Goal: Information Seeking & Learning: Learn about a topic

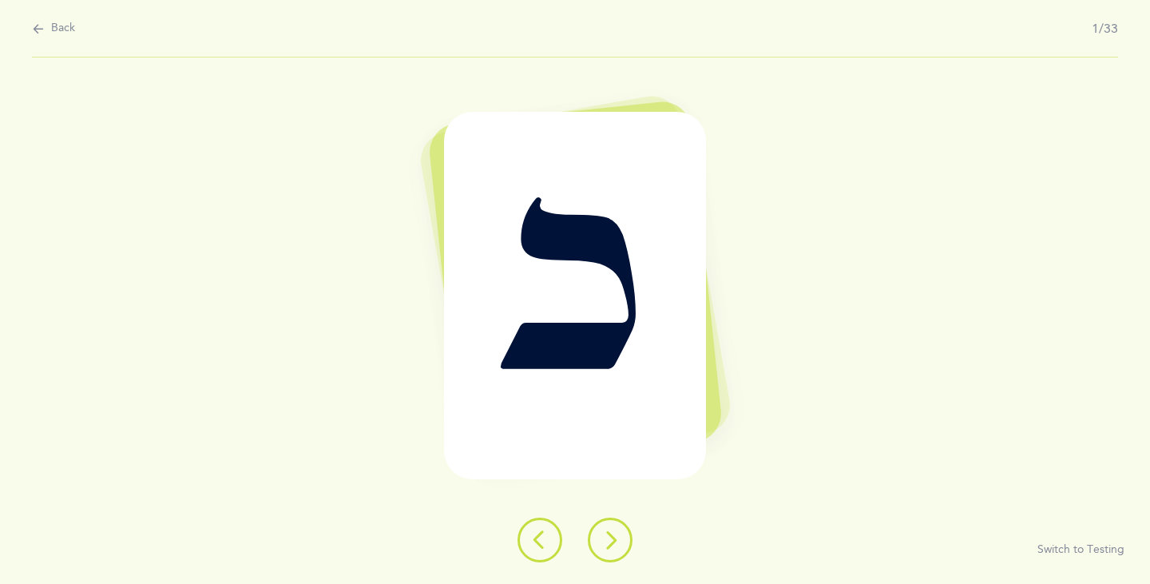
click at [618, 546] on icon at bounding box center [610, 539] width 19 height 19
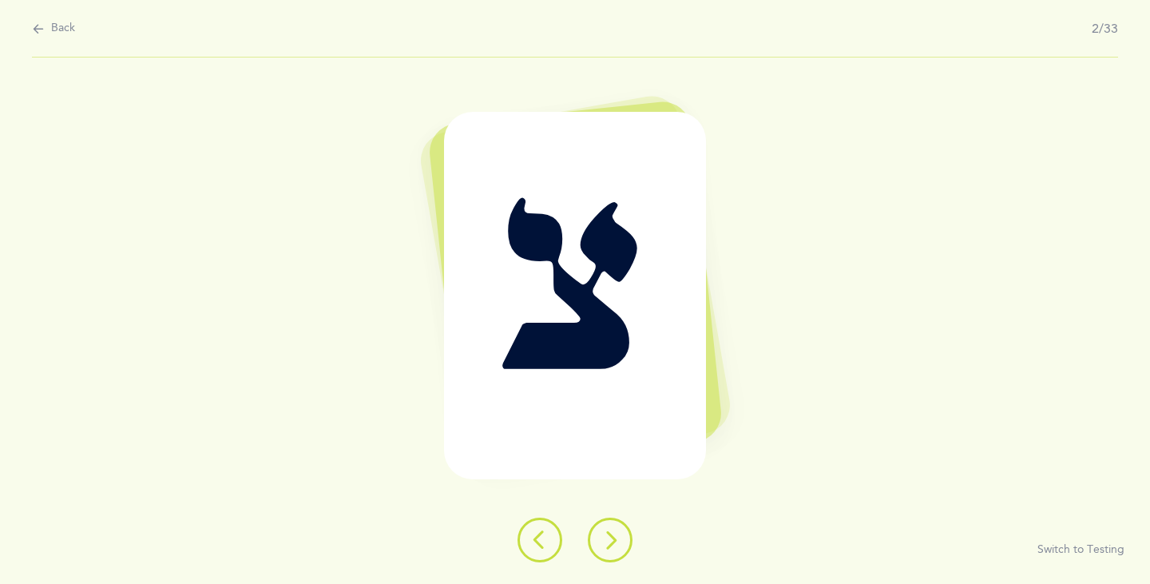
click at [618, 546] on icon at bounding box center [610, 539] width 19 height 19
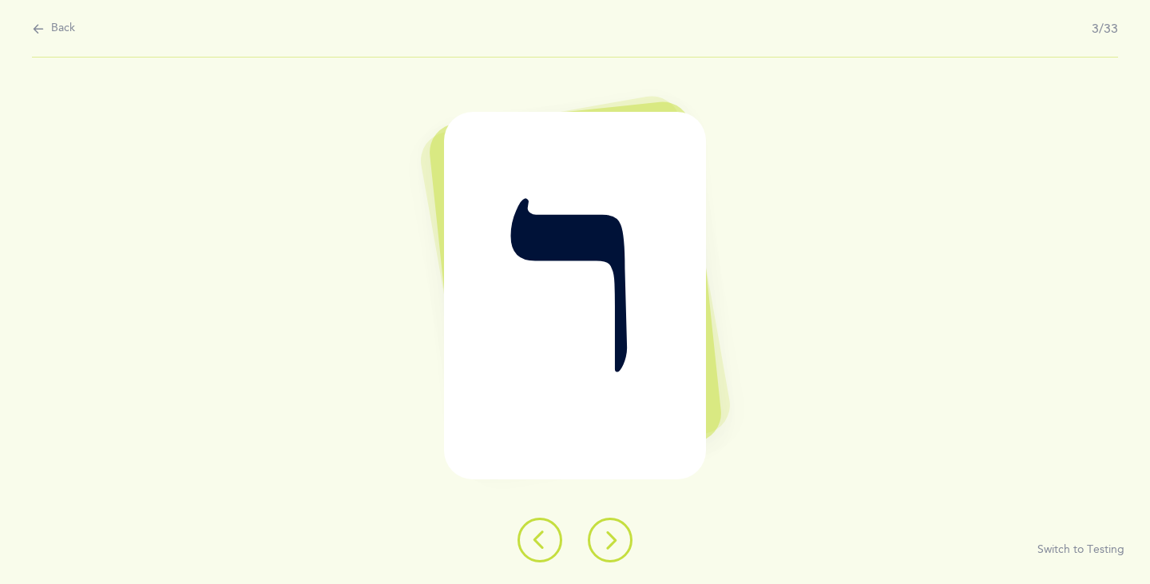
click at [618, 546] on icon at bounding box center [610, 539] width 19 height 19
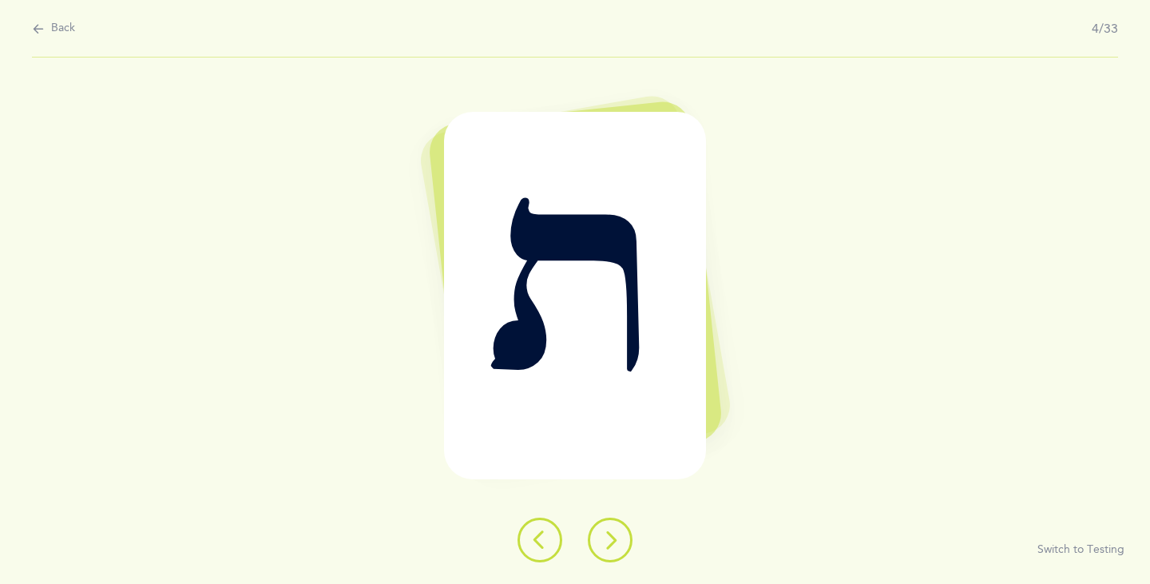
click at [618, 546] on icon at bounding box center [610, 539] width 19 height 19
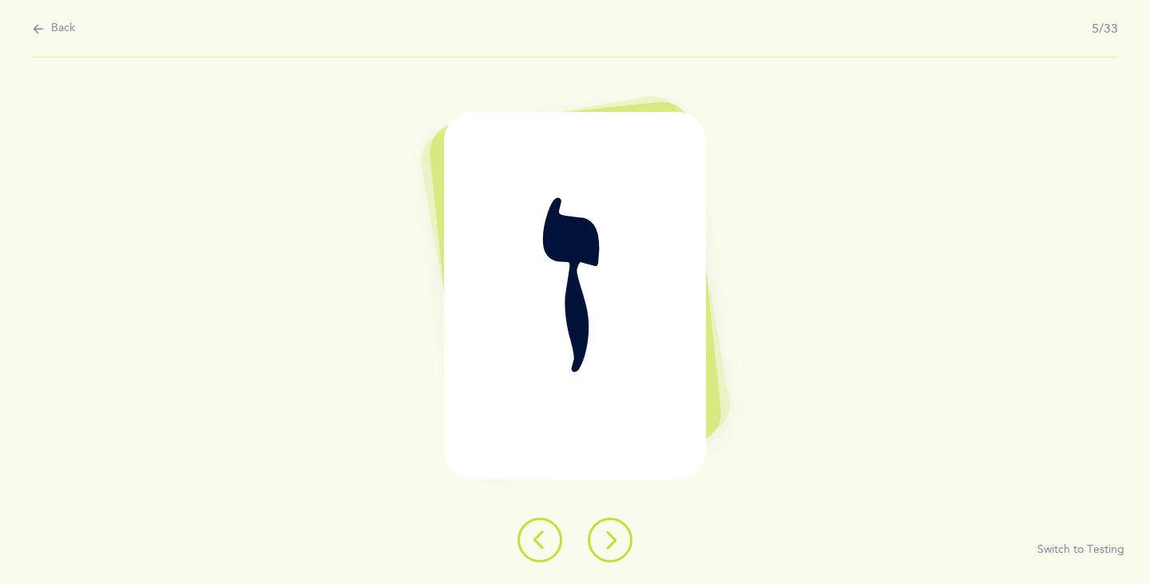
click at [618, 546] on icon at bounding box center [610, 539] width 19 height 19
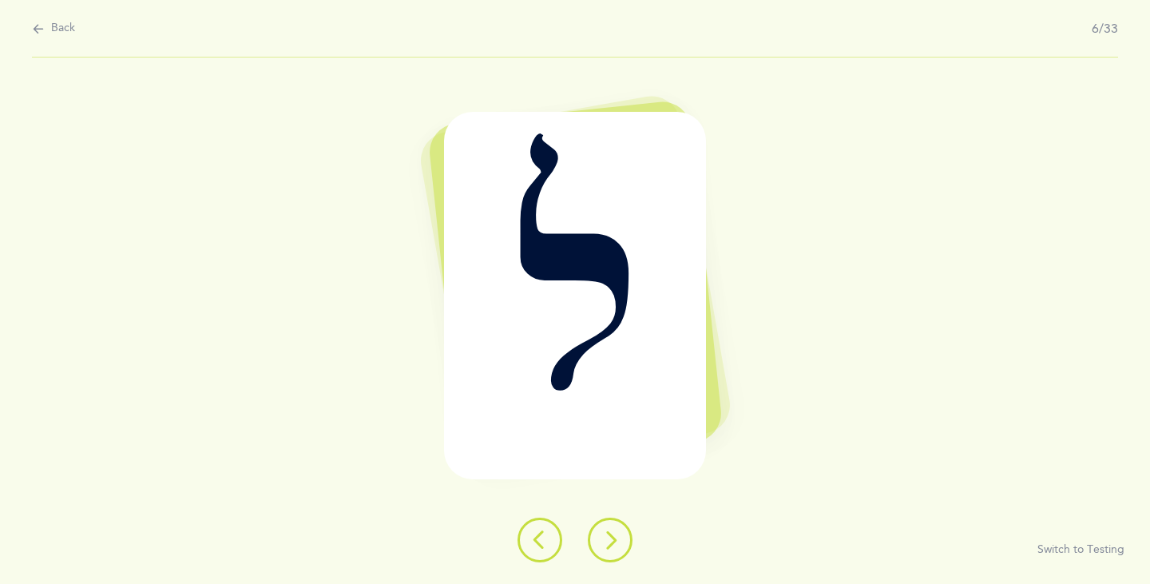
click at [618, 539] on icon at bounding box center [610, 539] width 19 height 19
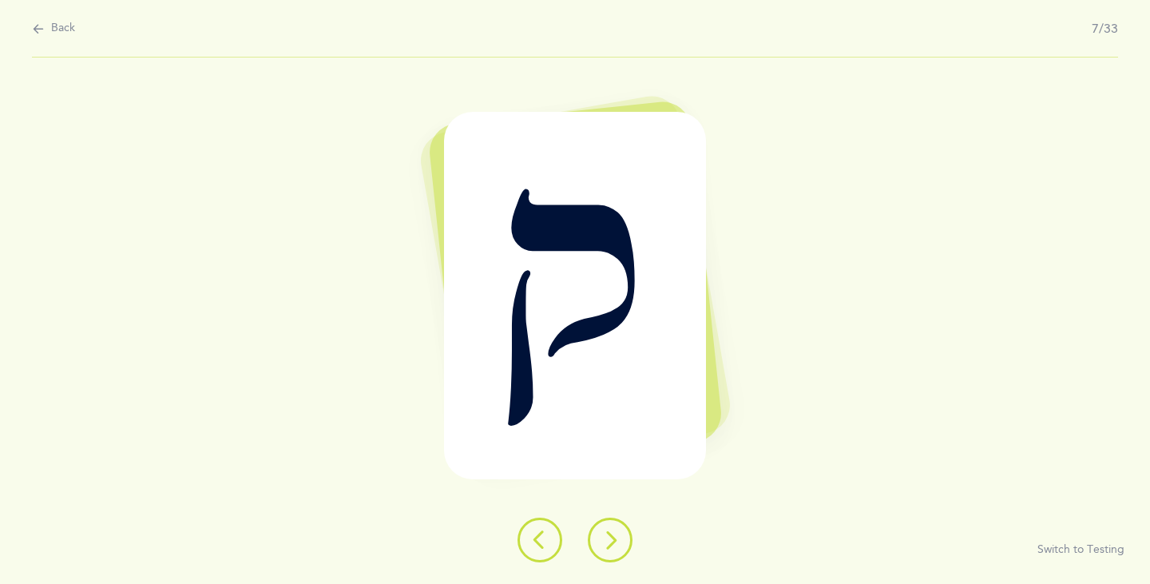
click at [618, 539] on icon at bounding box center [610, 539] width 19 height 19
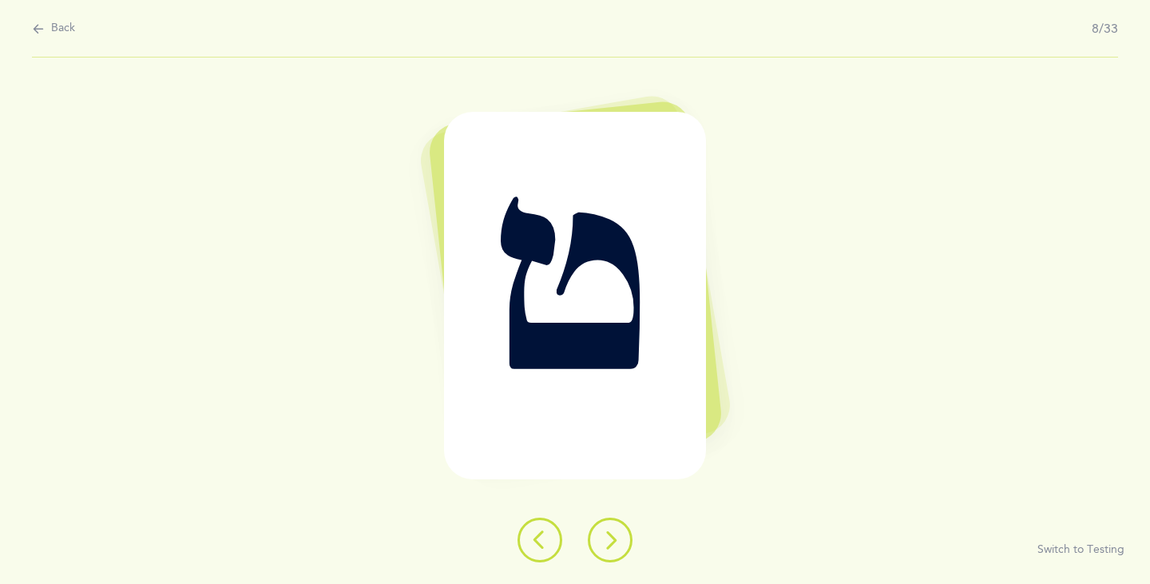
click at [617, 539] on icon at bounding box center [610, 539] width 19 height 19
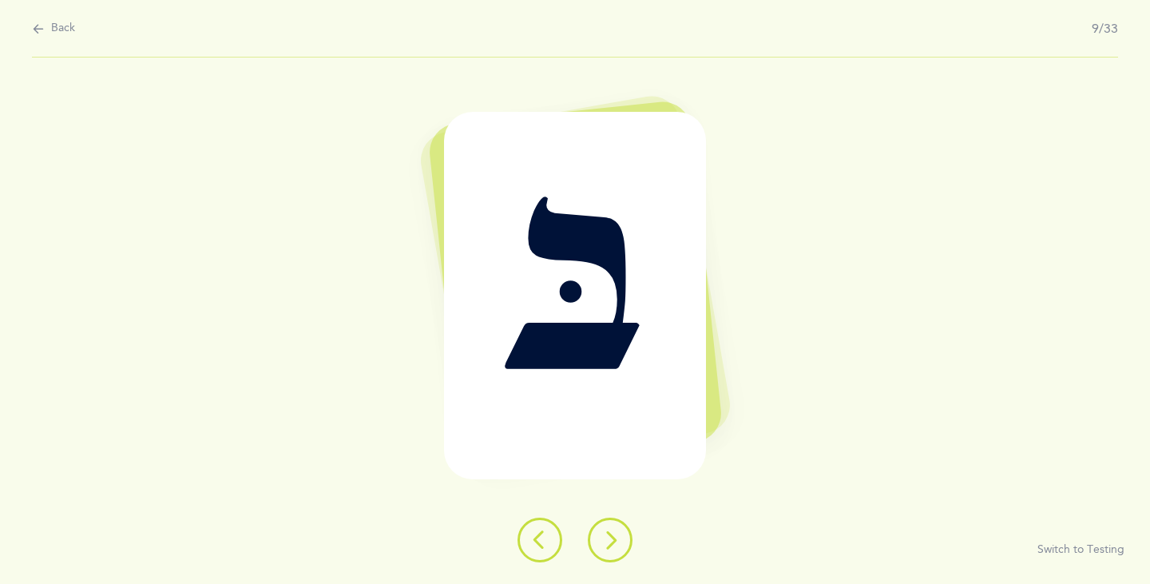
click at [617, 539] on icon at bounding box center [610, 539] width 19 height 19
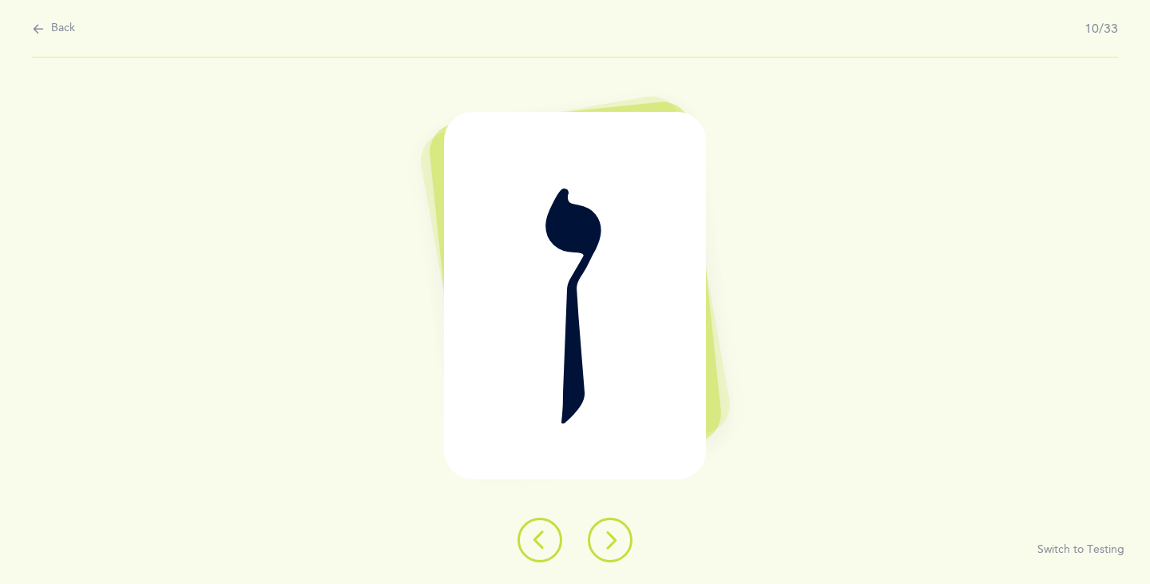
click at [617, 539] on icon at bounding box center [610, 539] width 19 height 19
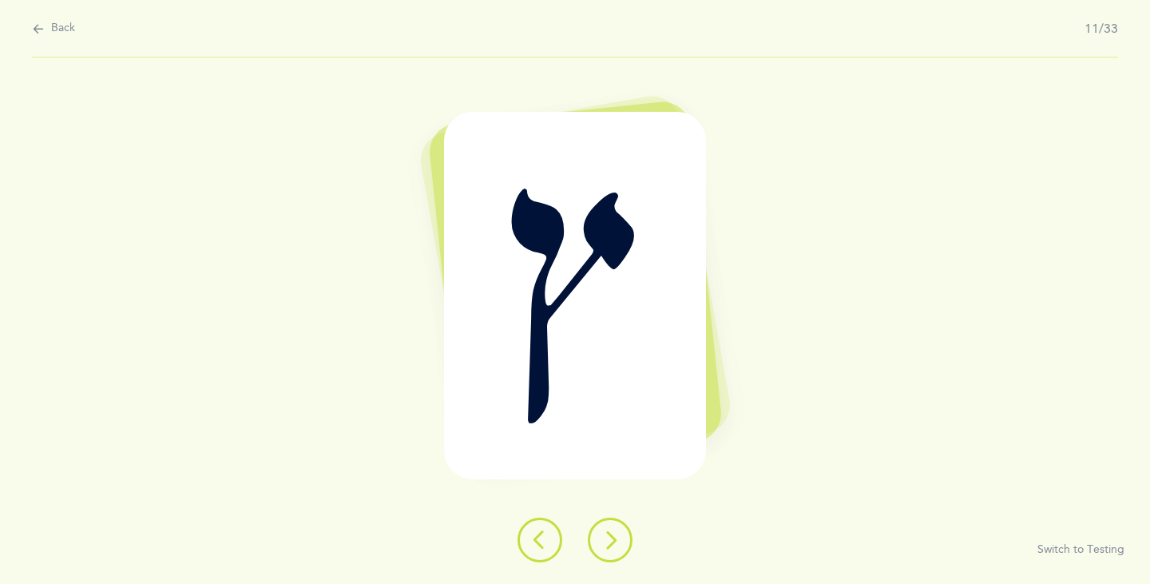
click at [525, 547] on button at bounding box center [539, 539] width 45 height 45
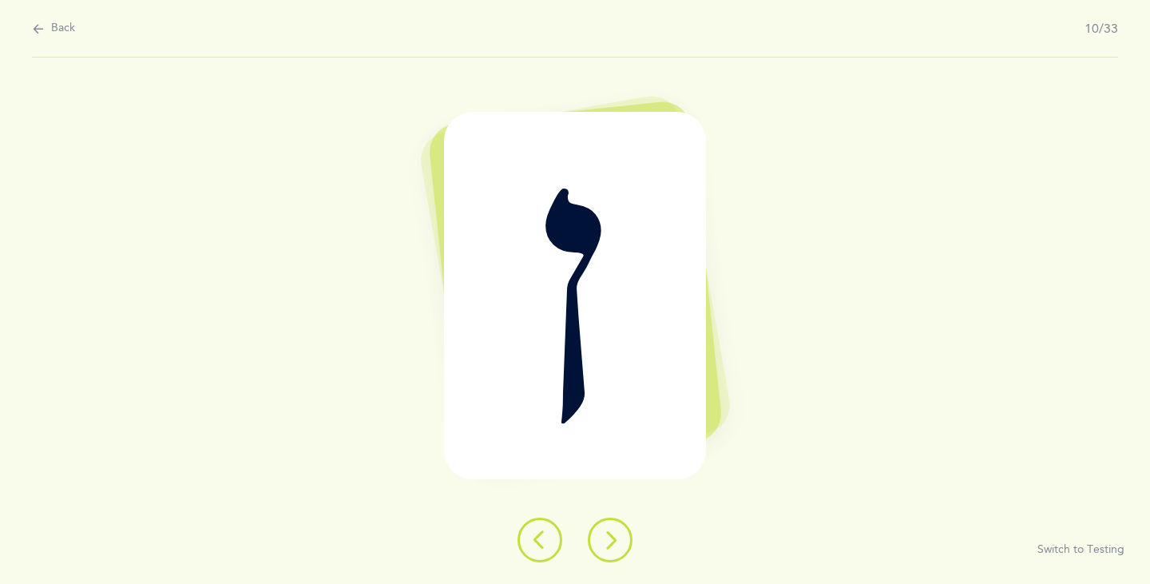
click at [607, 540] on icon at bounding box center [610, 539] width 19 height 19
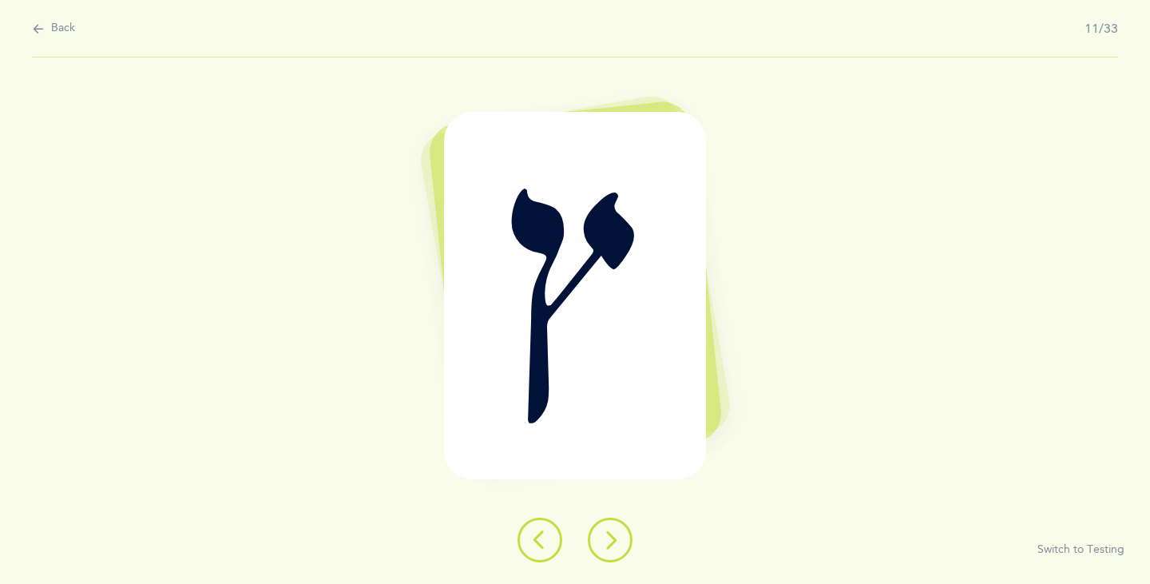
click at [609, 541] on icon at bounding box center [610, 539] width 19 height 19
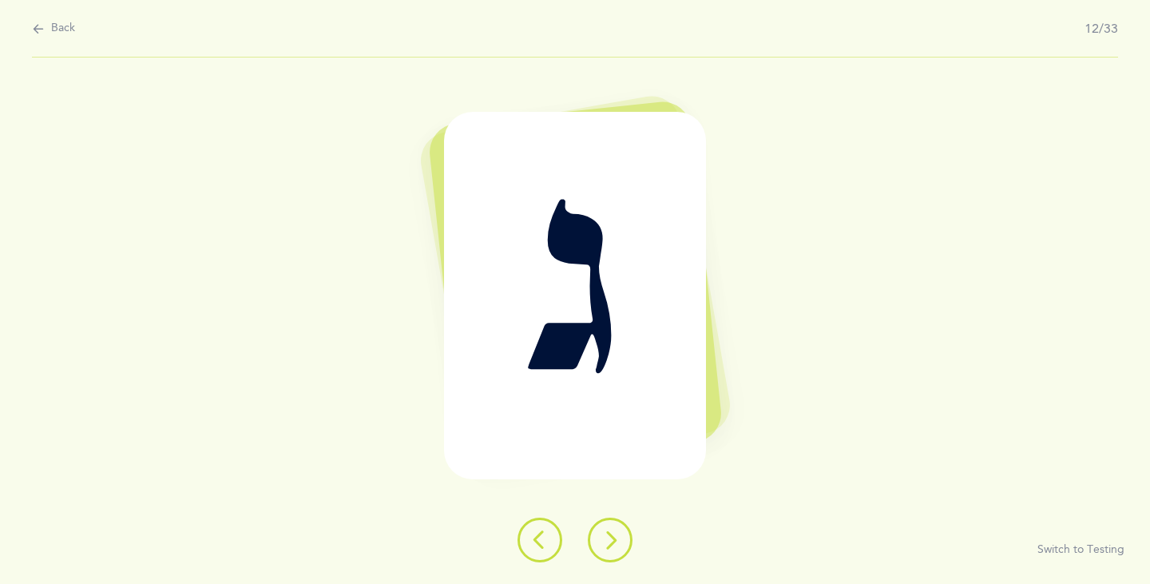
click at [609, 541] on icon at bounding box center [610, 539] width 19 height 19
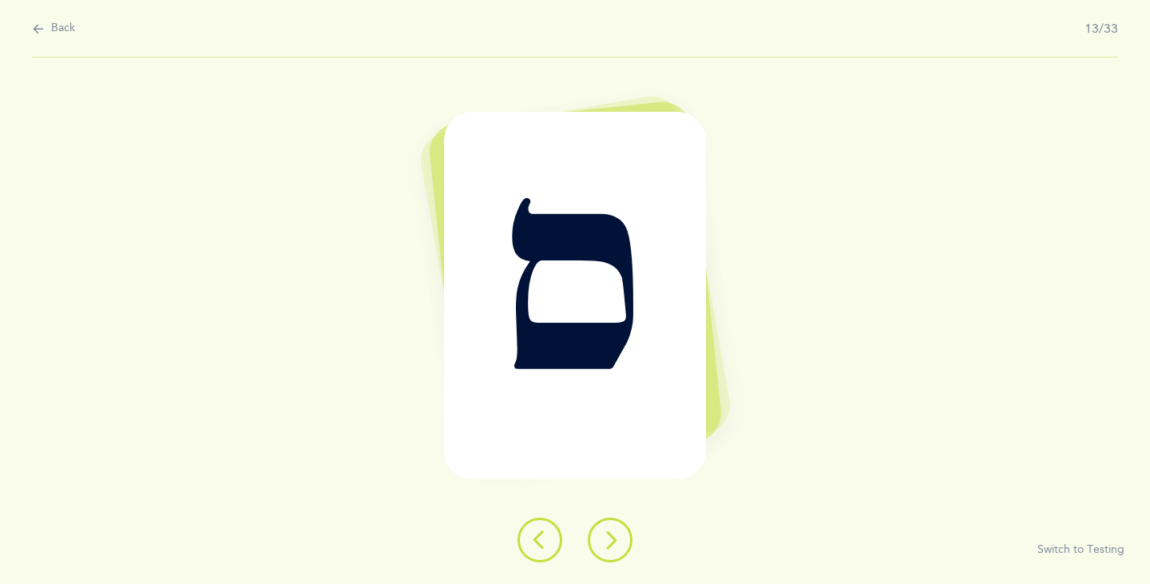
click at [609, 542] on icon at bounding box center [610, 539] width 19 height 19
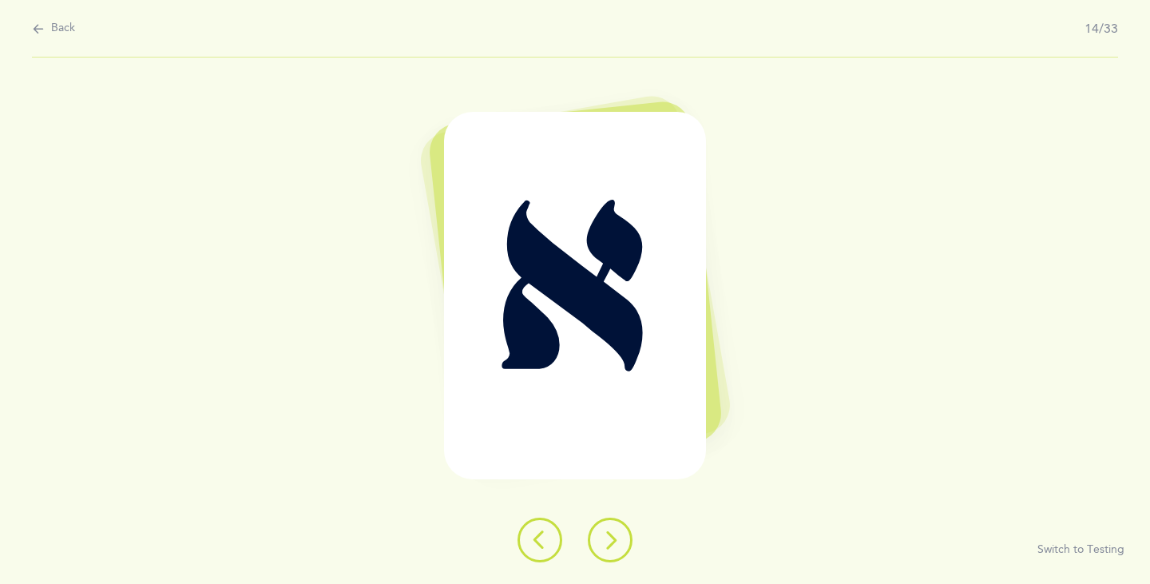
click at [610, 546] on icon at bounding box center [610, 539] width 19 height 19
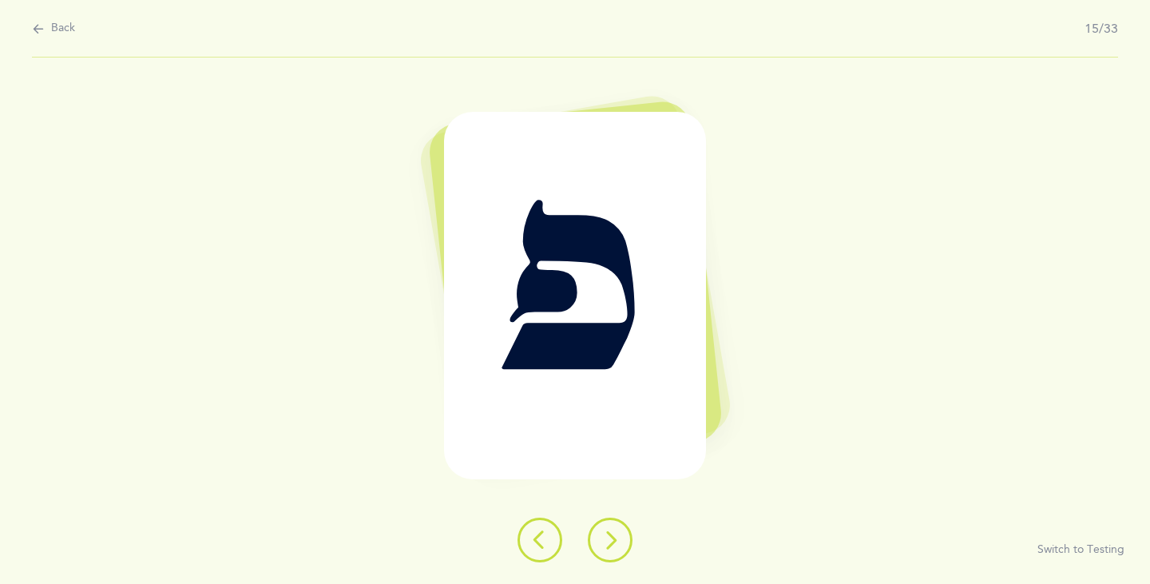
click at [610, 546] on icon at bounding box center [610, 539] width 19 height 19
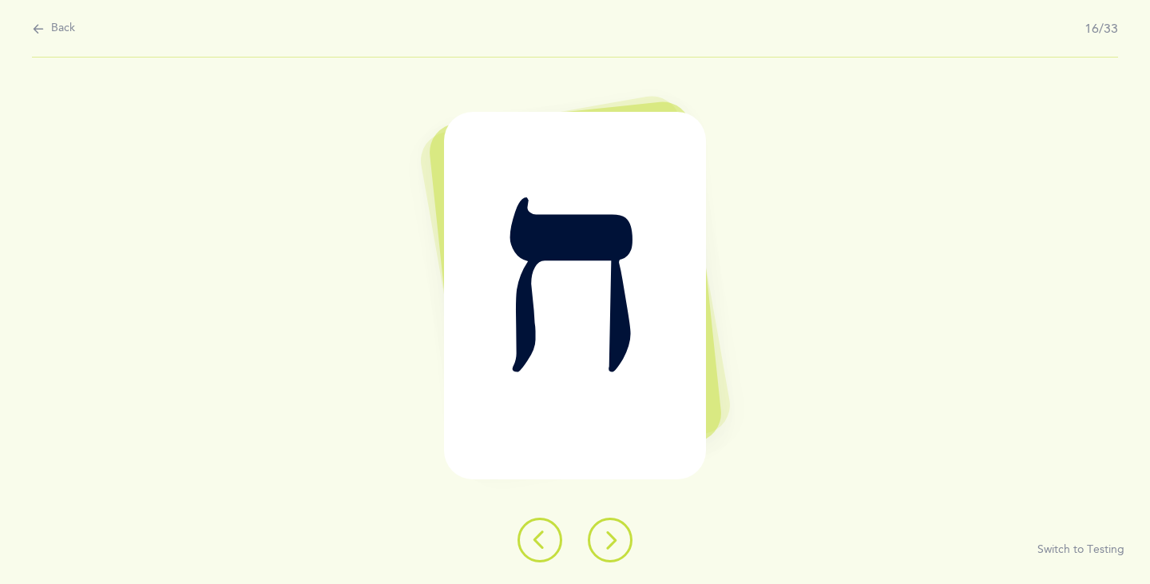
click at [610, 546] on icon at bounding box center [610, 539] width 19 height 19
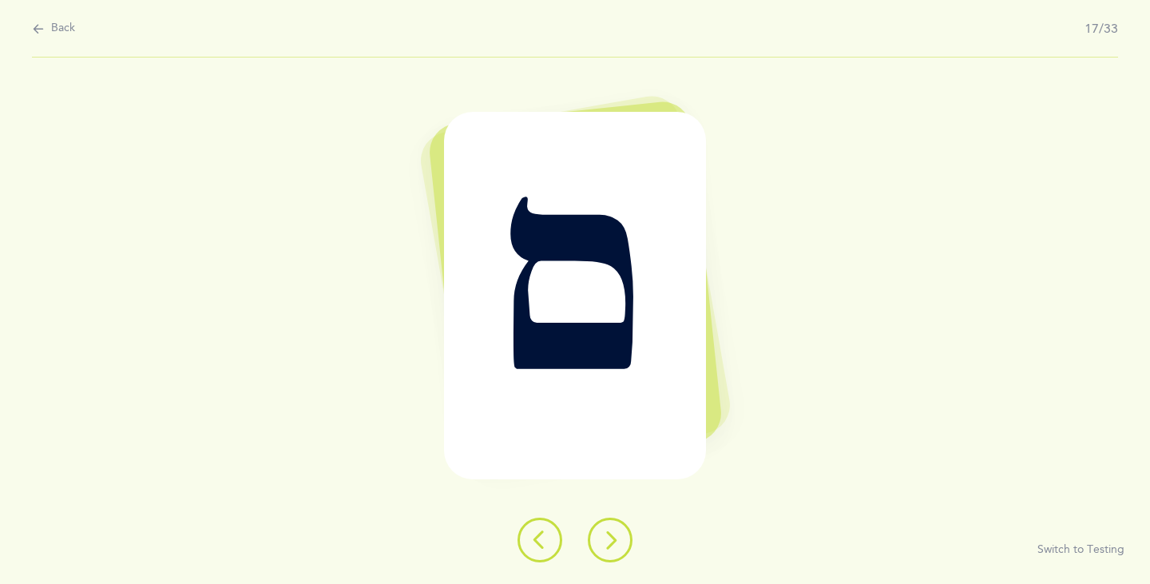
click at [610, 546] on icon at bounding box center [610, 539] width 19 height 19
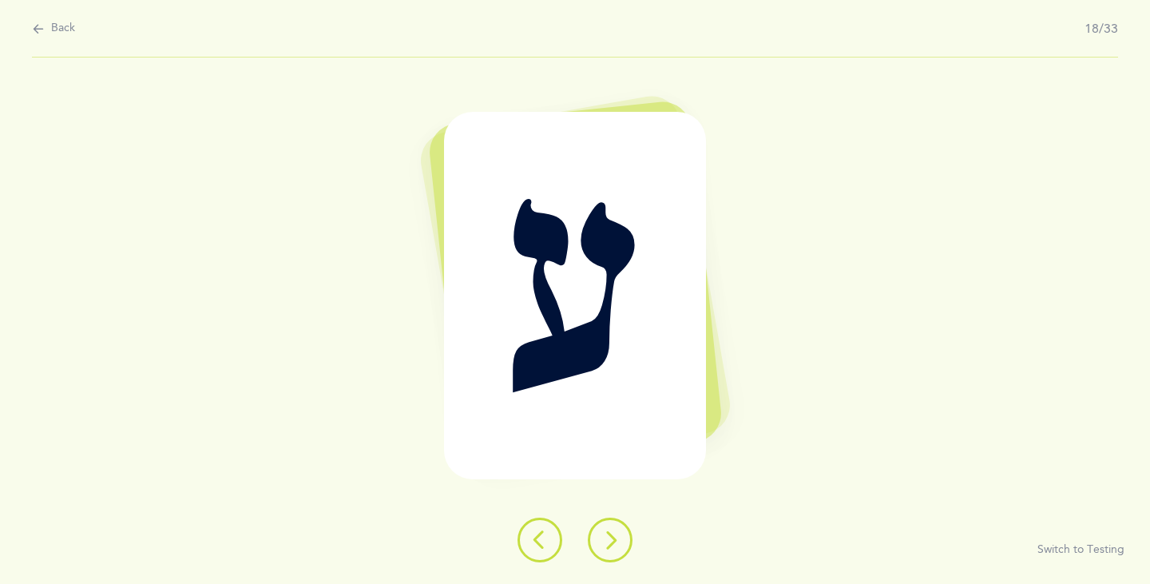
click at [540, 546] on icon at bounding box center [539, 539] width 19 height 19
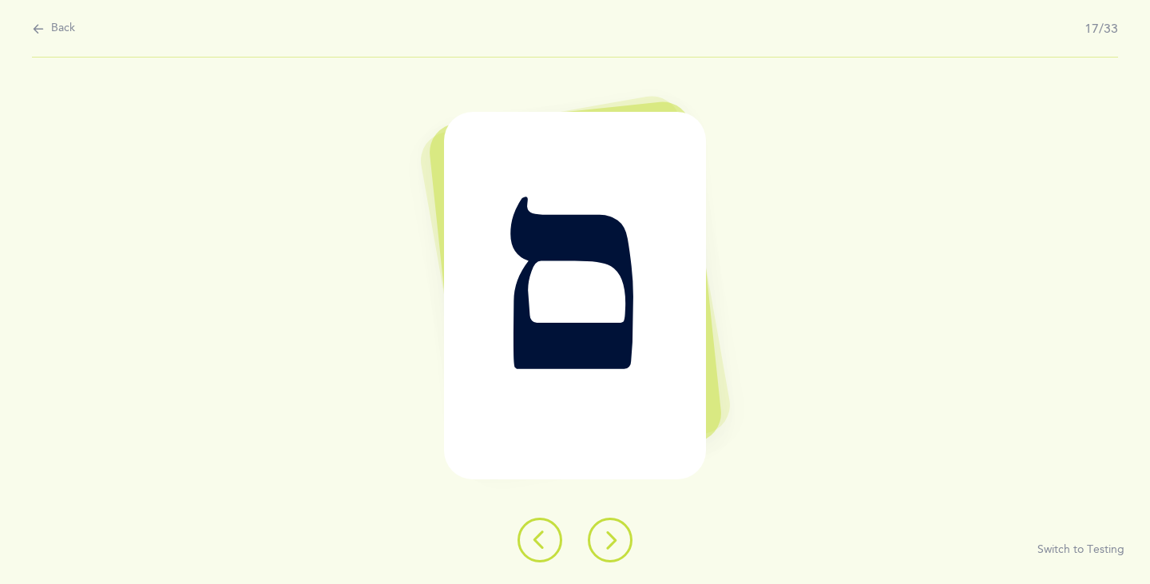
click at [605, 546] on icon at bounding box center [610, 539] width 19 height 19
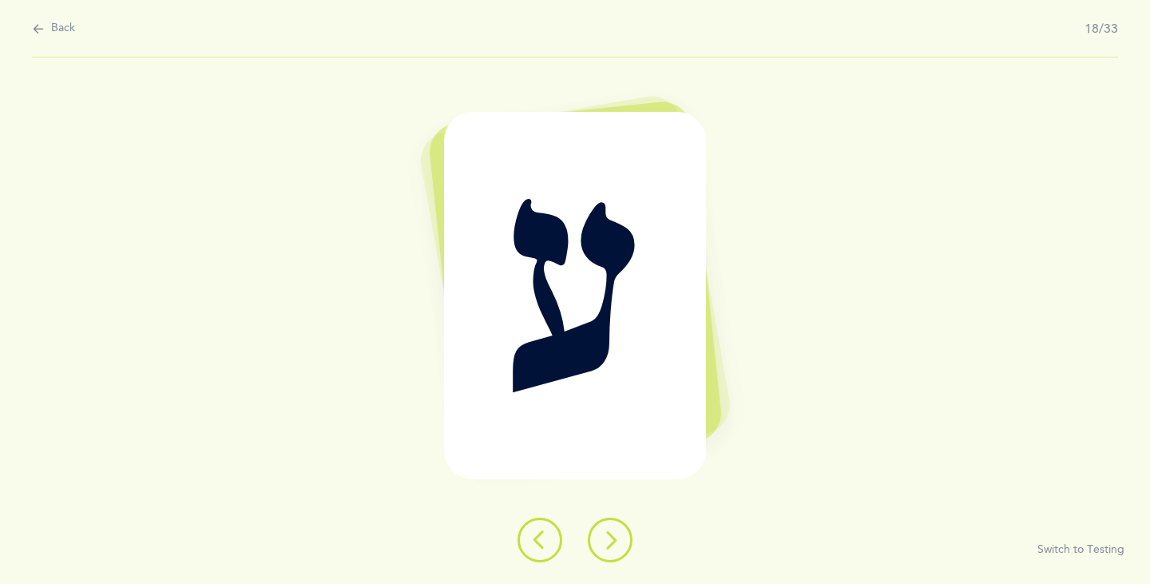
click at [615, 537] on icon at bounding box center [610, 539] width 19 height 19
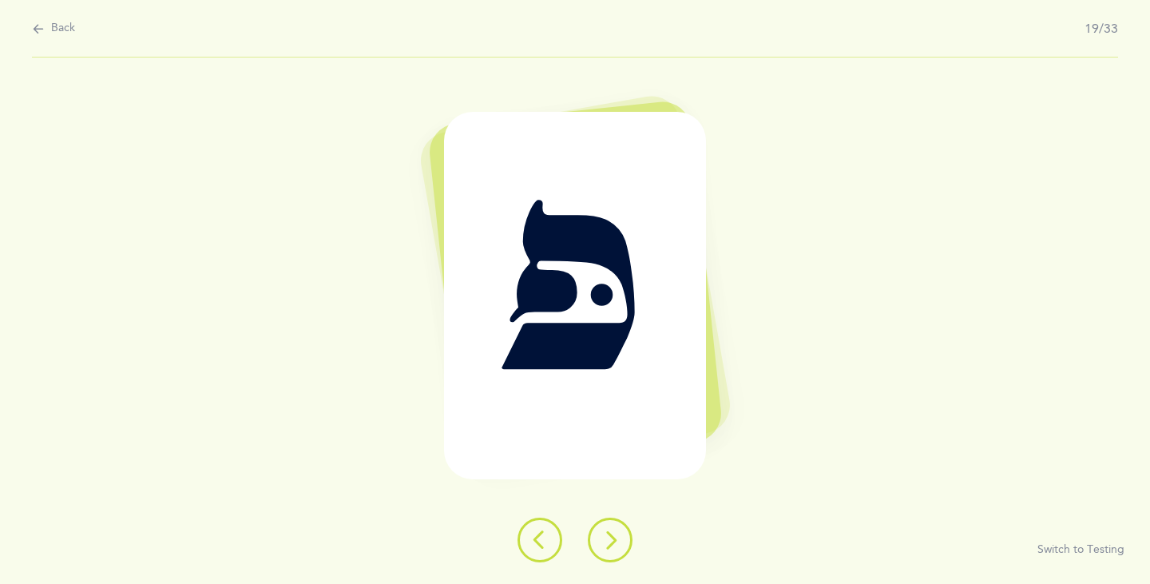
click at [609, 539] on icon at bounding box center [610, 539] width 19 height 19
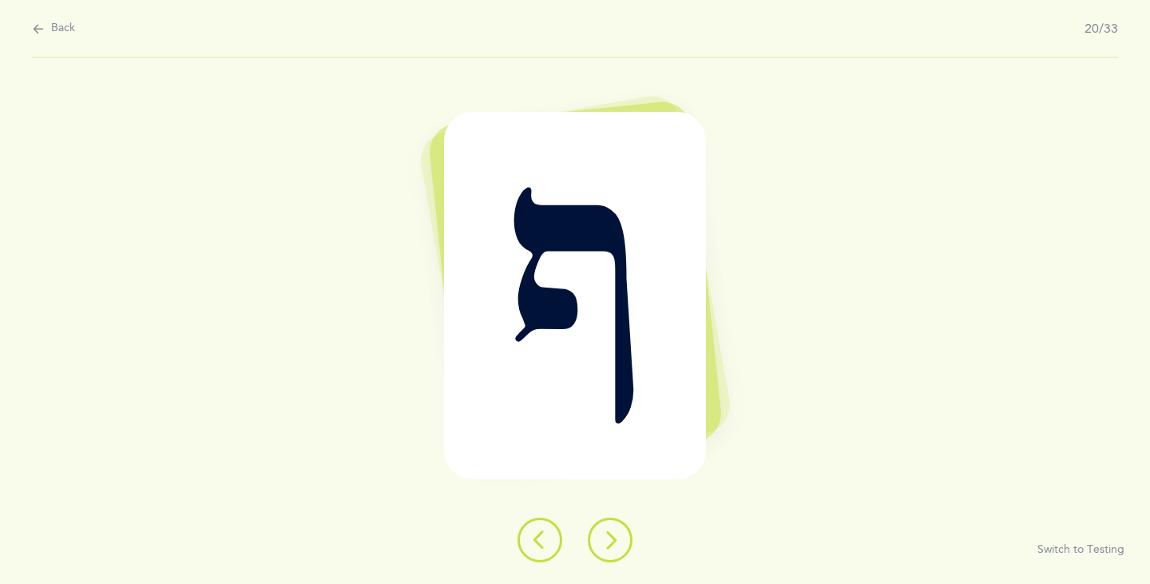
click at [616, 545] on icon at bounding box center [610, 539] width 19 height 19
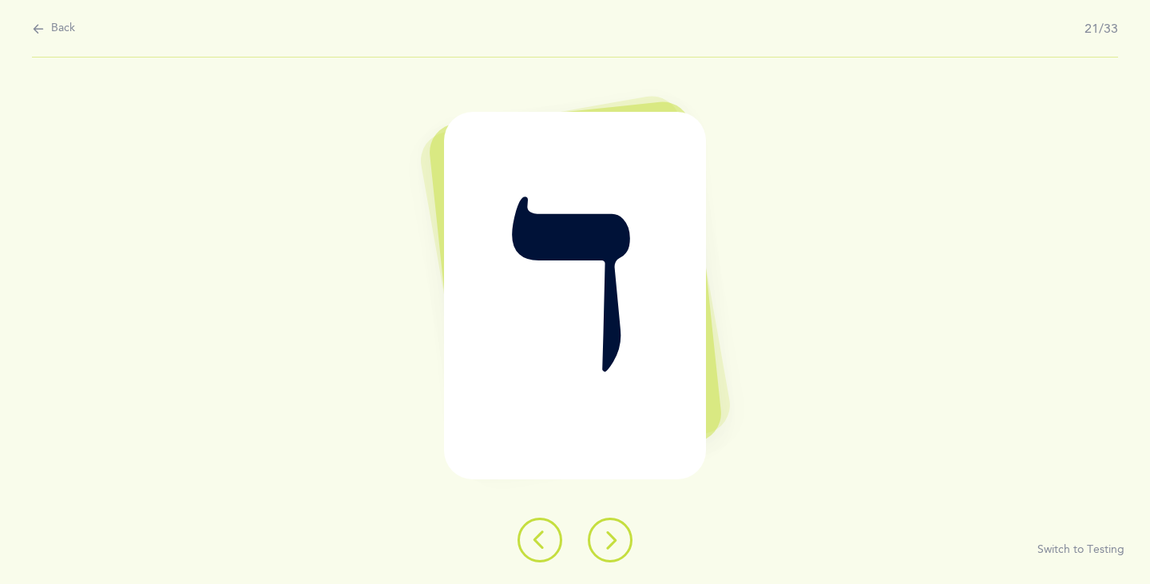
click at [617, 546] on icon at bounding box center [610, 539] width 19 height 19
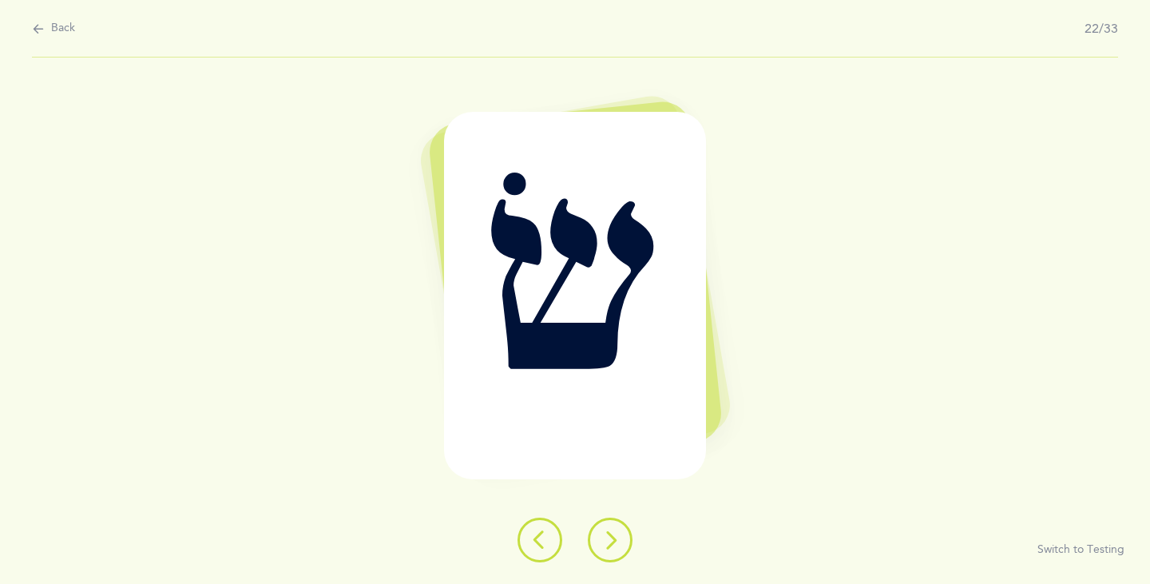
click at [616, 546] on icon at bounding box center [610, 539] width 19 height 19
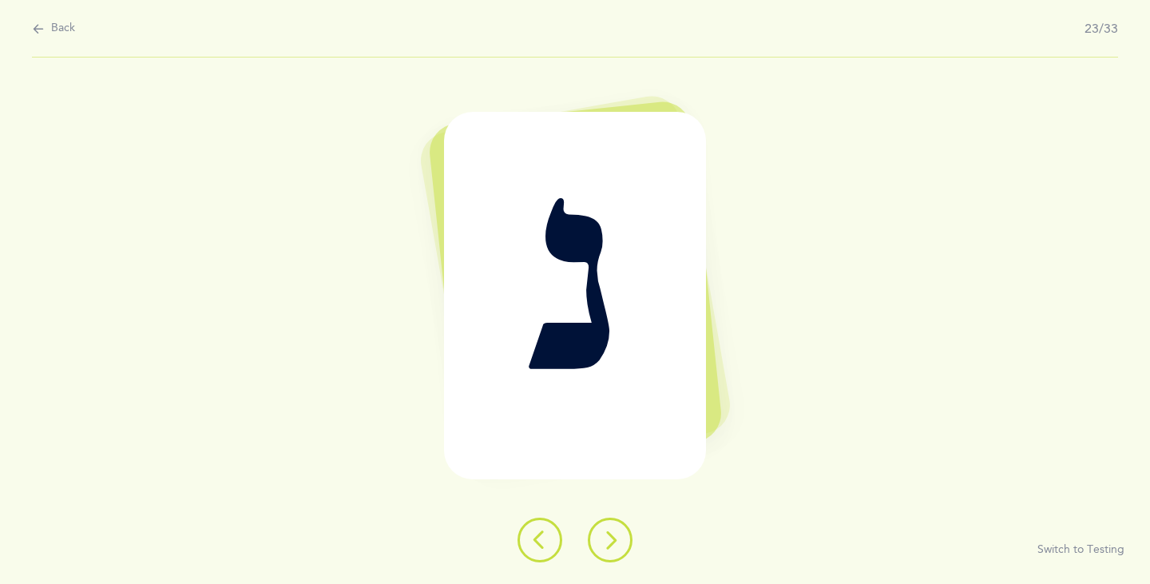
click at [613, 543] on icon at bounding box center [610, 539] width 19 height 19
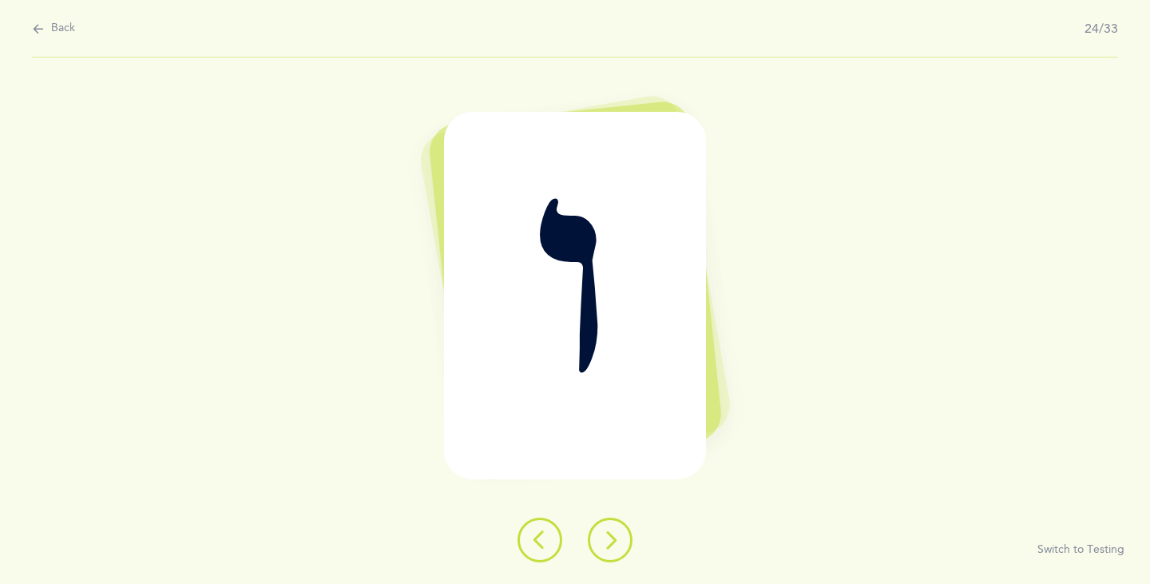
click at [612, 543] on icon at bounding box center [610, 539] width 19 height 19
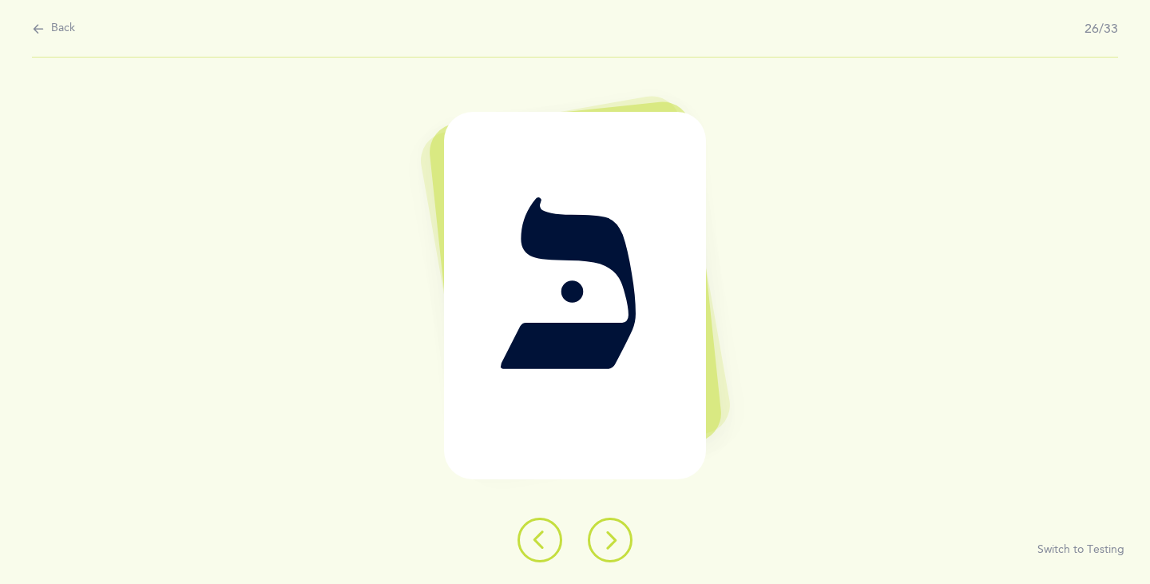
click at [601, 549] on icon at bounding box center [610, 539] width 19 height 19
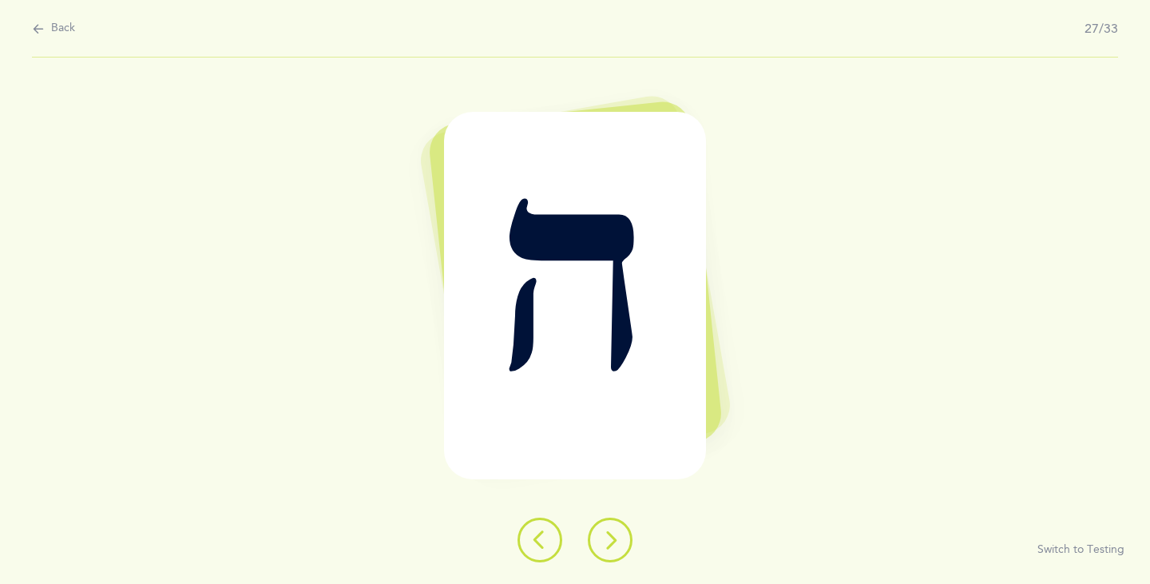
click at [600, 551] on button at bounding box center [610, 539] width 45 height 45
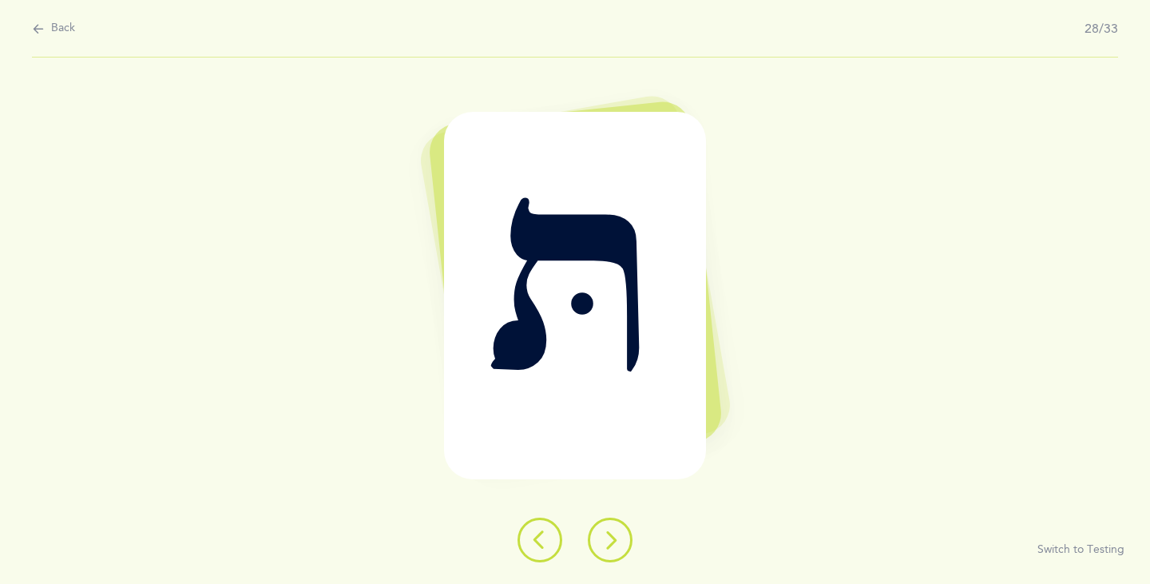
click at [597, 549] on button at bounding box center [610, 539] width 45 height 45
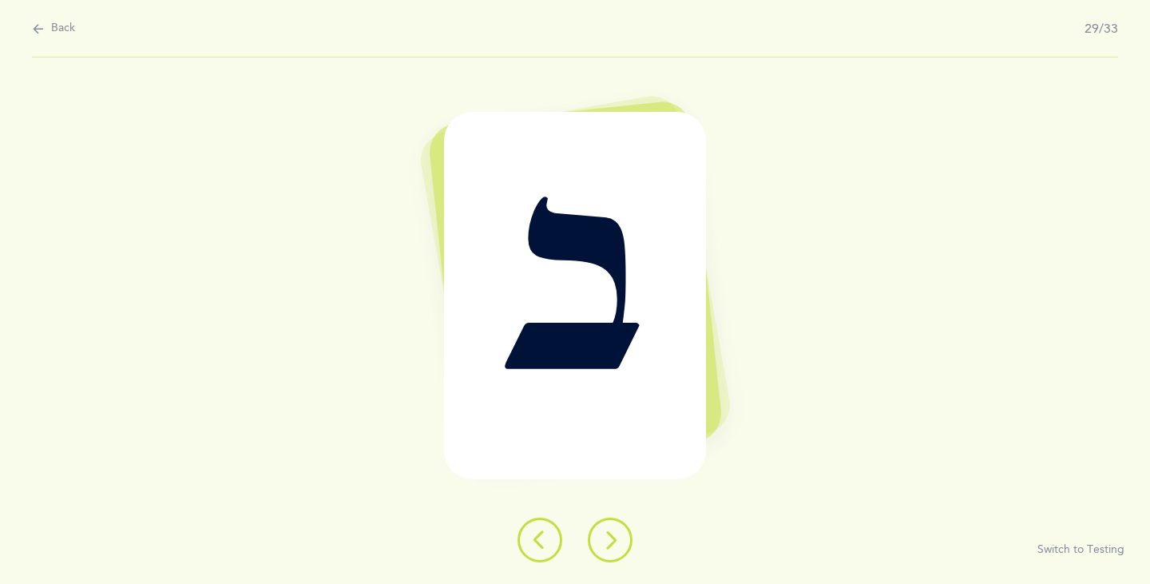
click at [597, 542] on button at bounding box center [610, 539] width 45 height 45
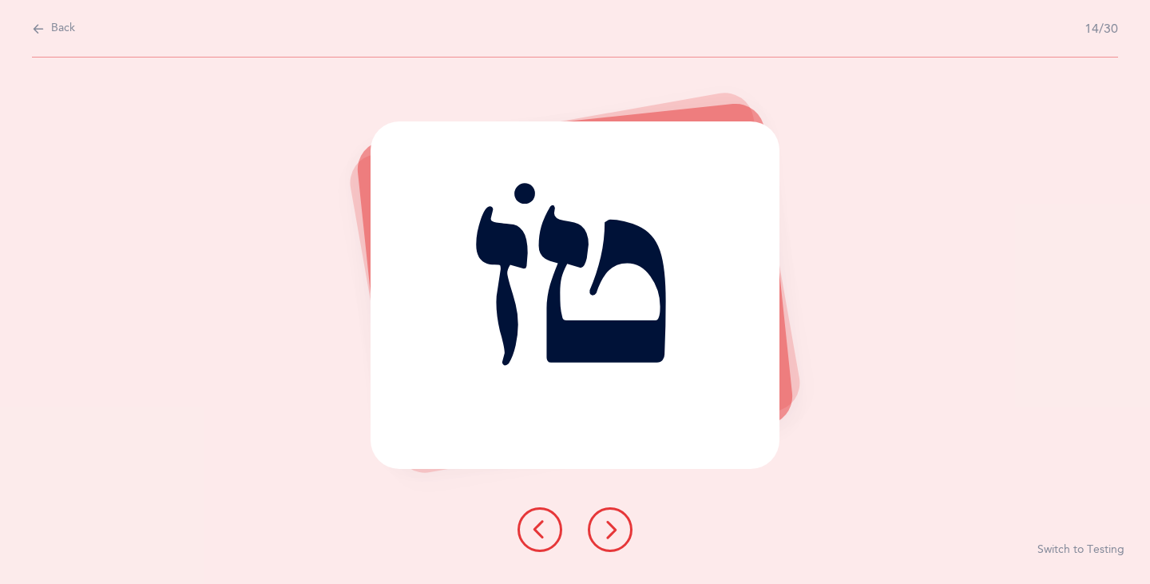
click at [605, 520] on icon at bounding box center [610, 529] width 19 height 19
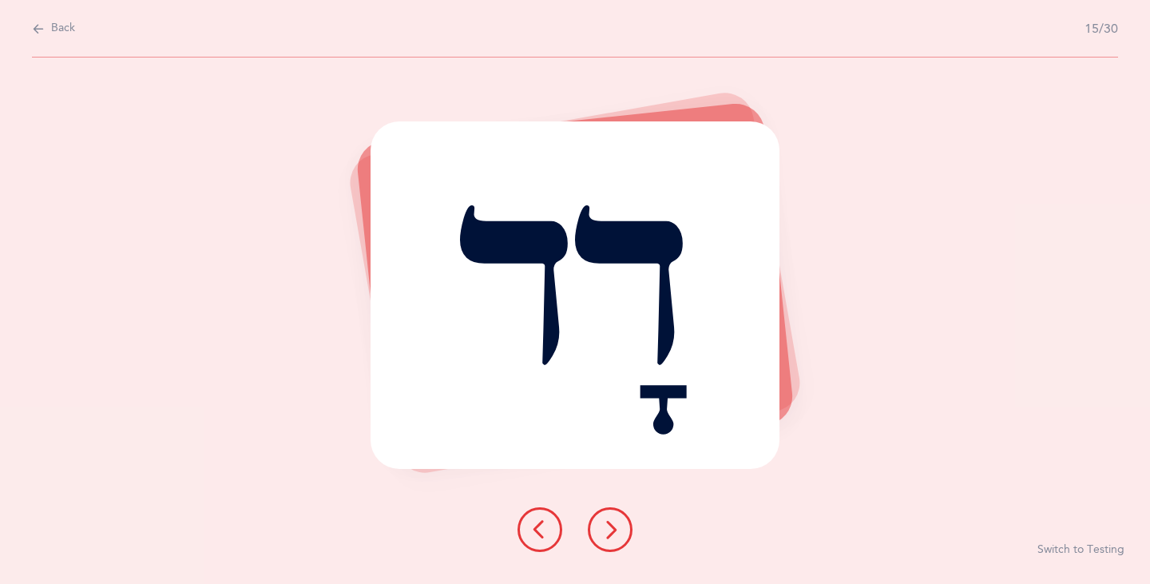
click at [603, 516] on button at bounding box center [610, 529] width 45 height 45
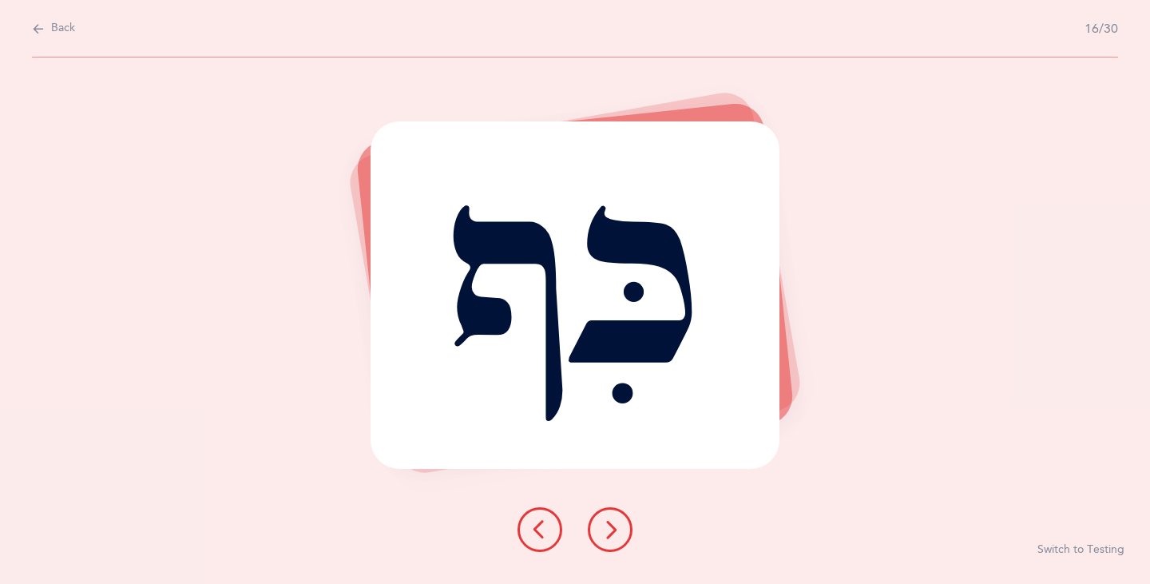
click at [533, 517] on button at bounding box center [539, 529] width 45 height 45
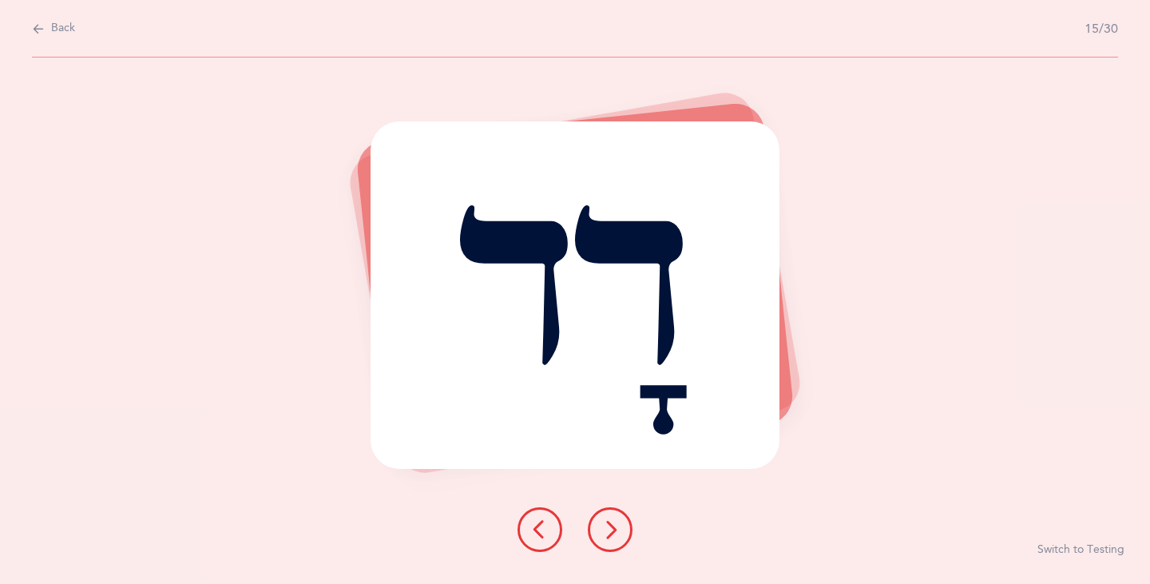
click at [533, 516] on button at bounding box center [539, 529] width 45 height 45
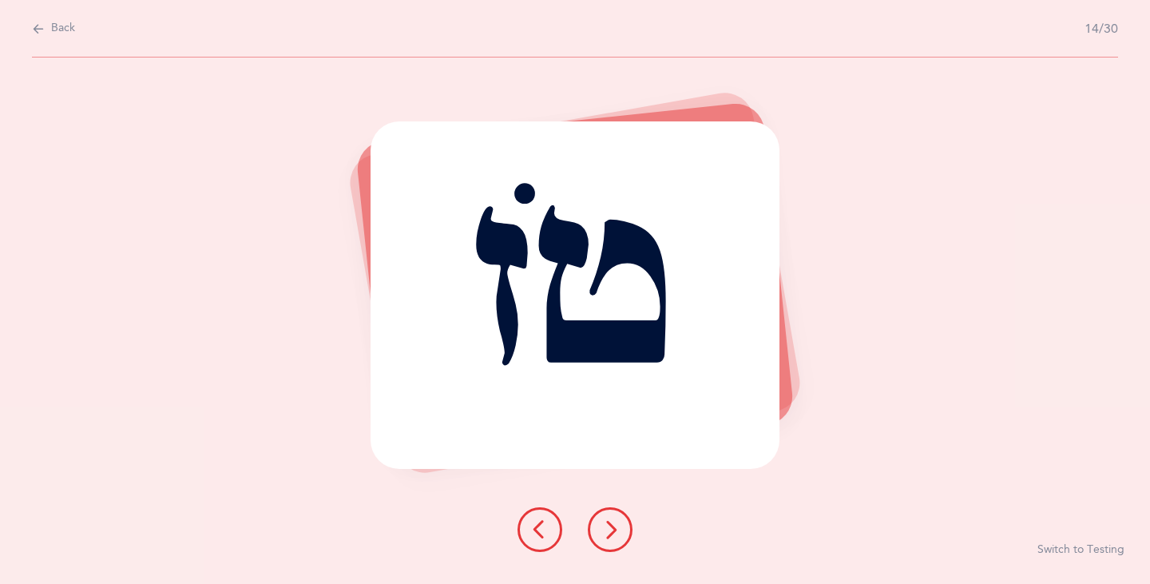
click at [537, 517] on button at bounding box center [539, 529] width 45 height 45
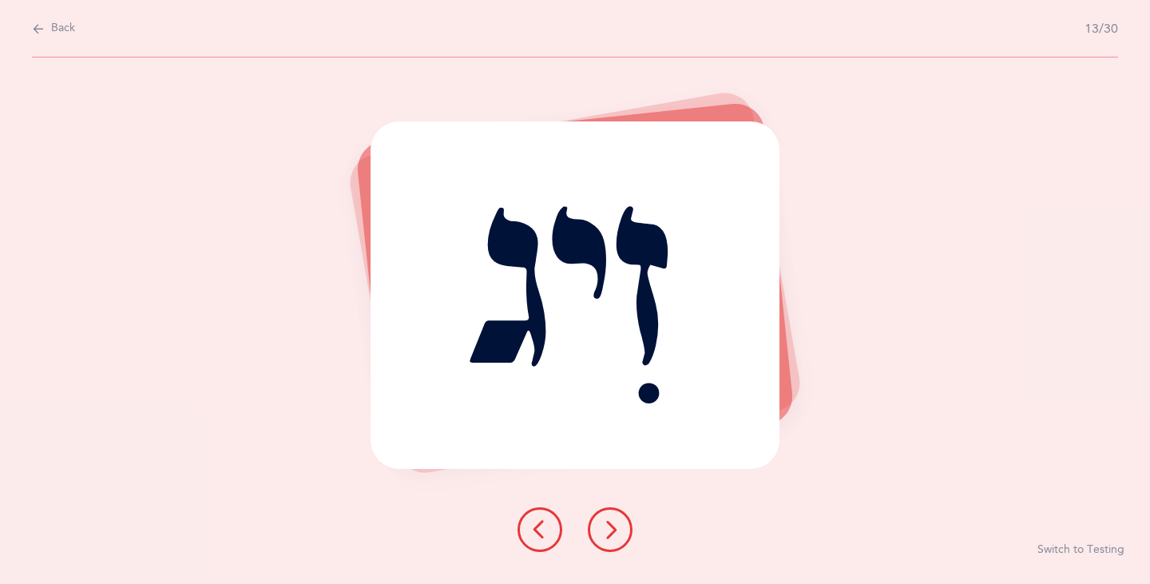
click at [542, 526] on icon at bounding box center [539, 529] width 19 height 19
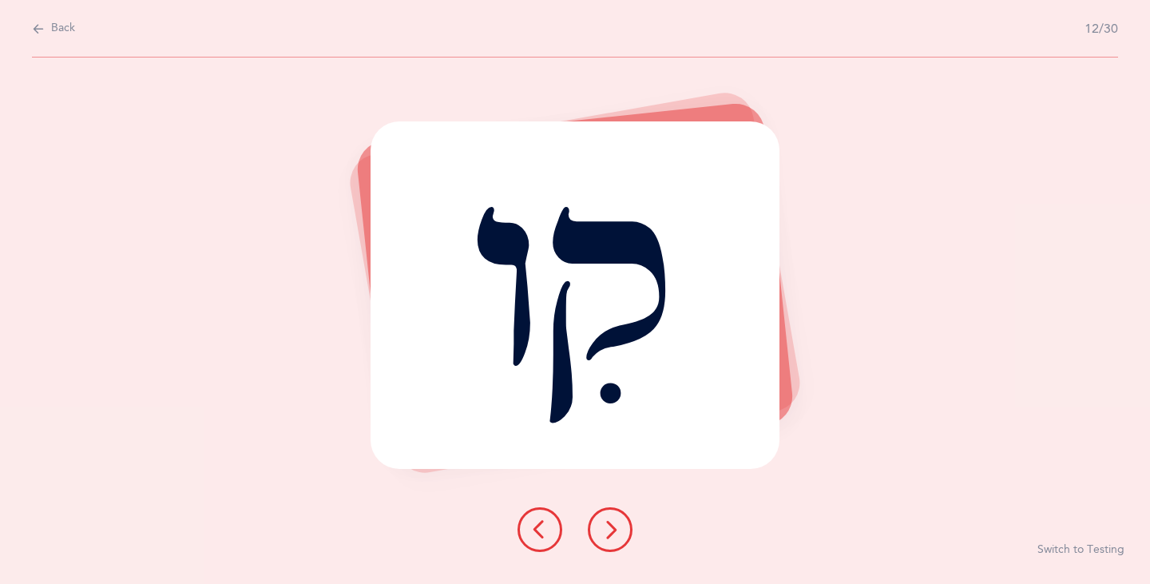
click at [529, 526] on button at bounding box center [539, 529] width 45 height 45
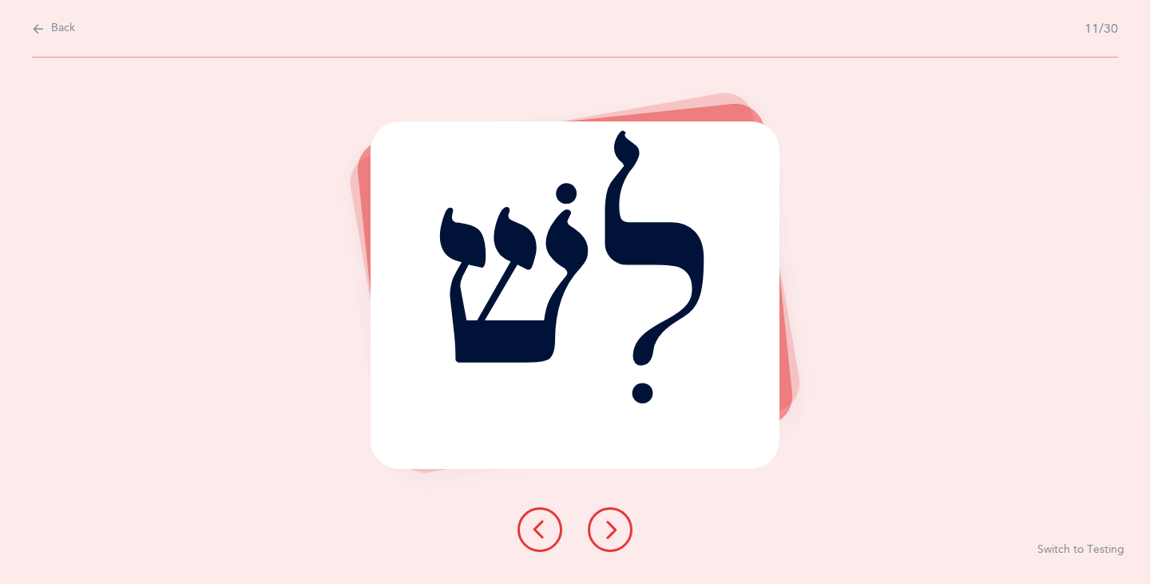
click at [529, 526] on button at bounding box center [539, 529] width 45 height 45
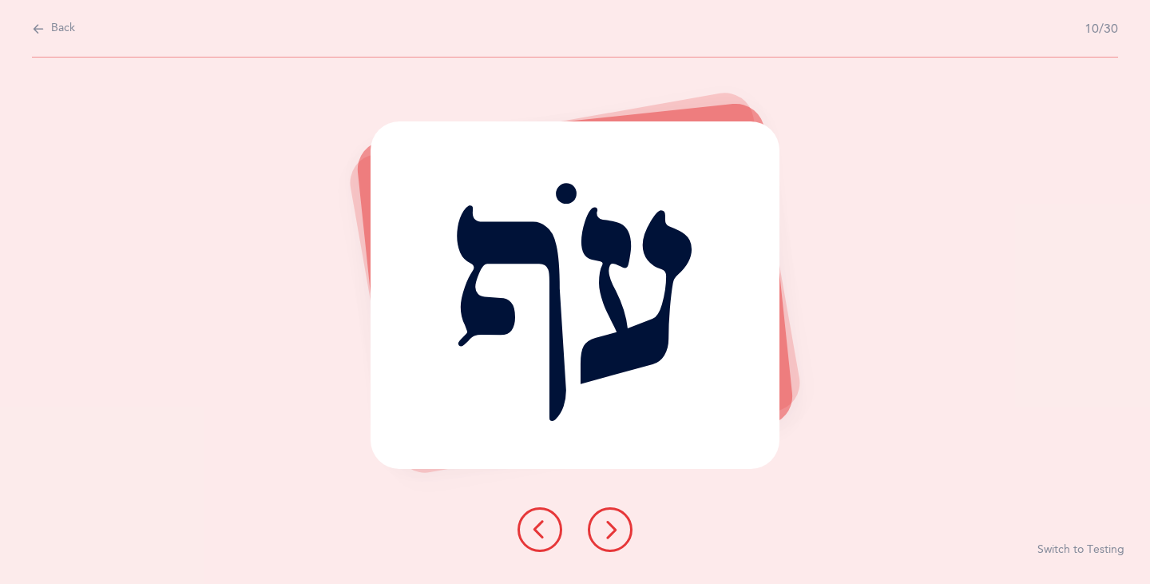
click at [534, 529] on icon at bounding box center [539, 529] width 19 height 19
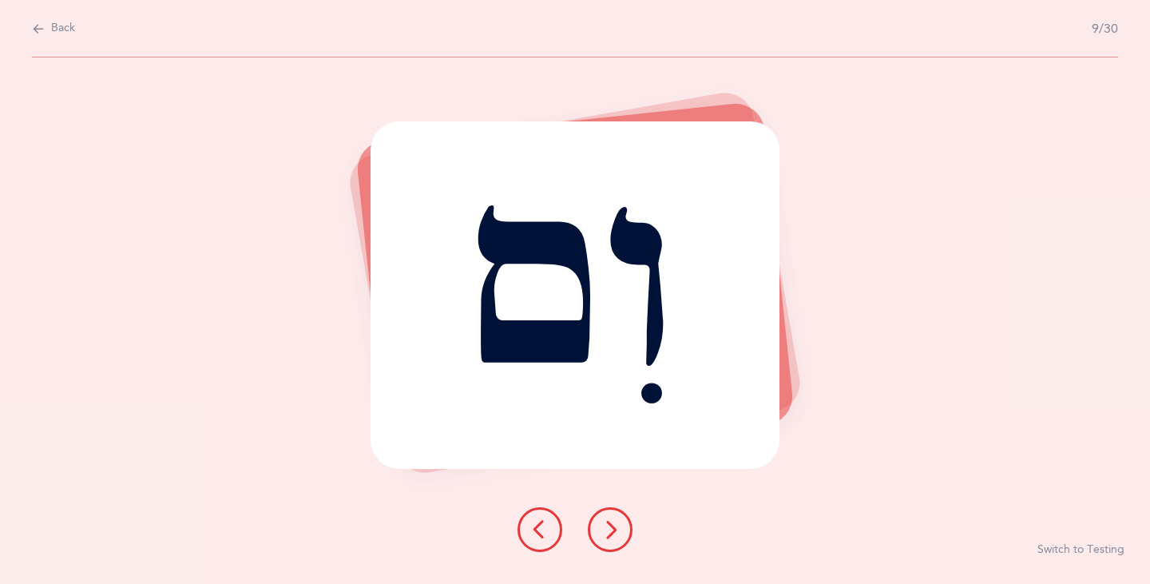
click at [537, 528] on icon at bounding box center [539, 529] width 19 height 19
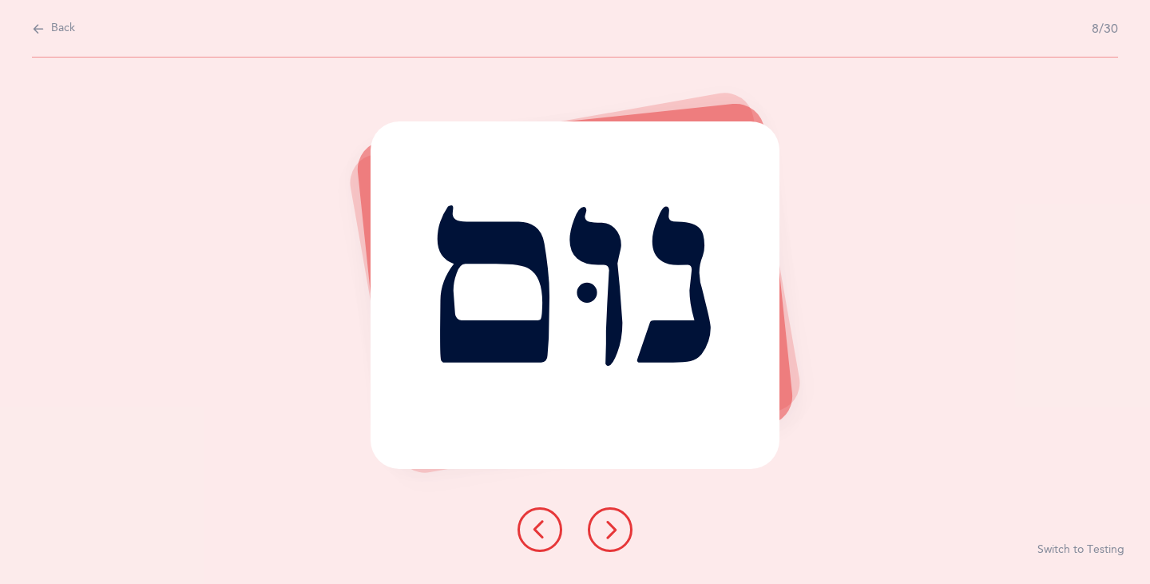
click at [537, 527] on icon at bounding box center [539, 529] width 19 height 19
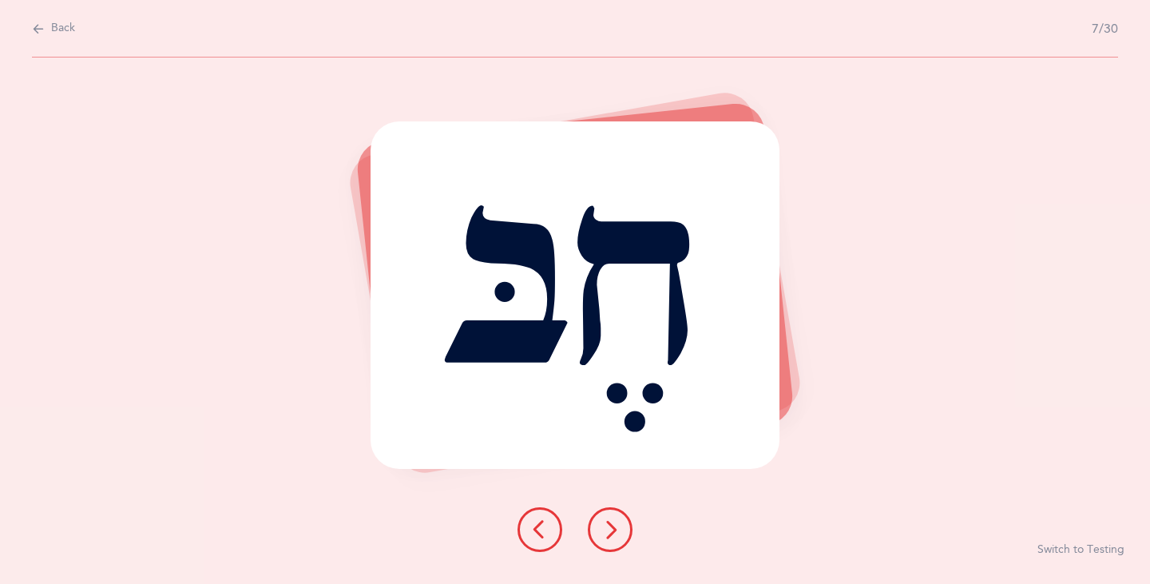
click at [537, 520] on icon at bounding box center [539, 529] width 19 height 19
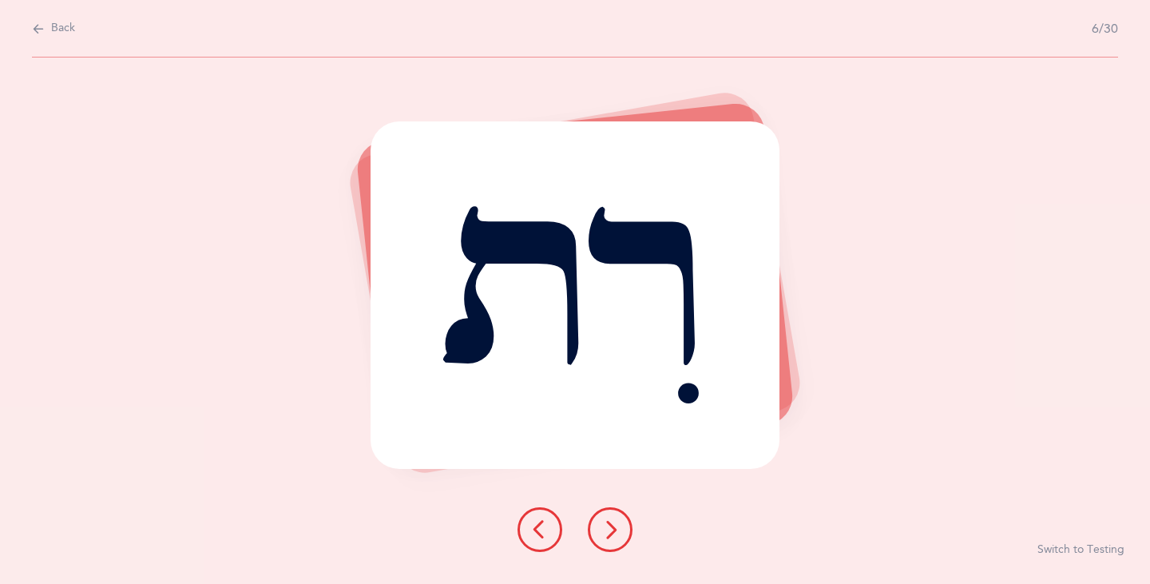
click at [537, 520] on icon at bounding box center [539, 529] width 19 height 19
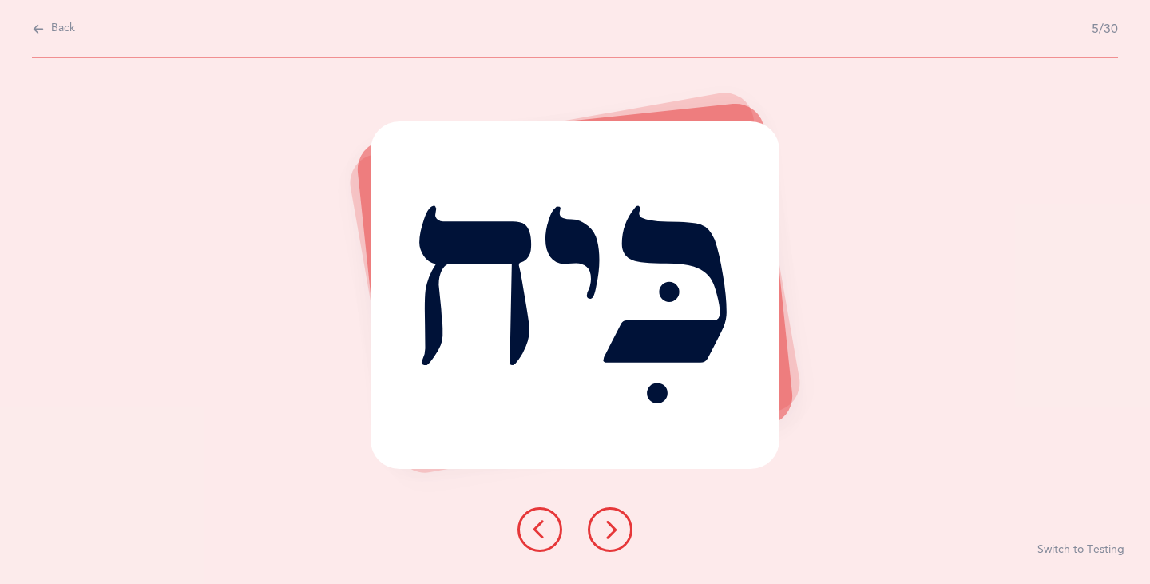
click at [541, 524] on icon at bounding box center [539, 529] width 19 height 19
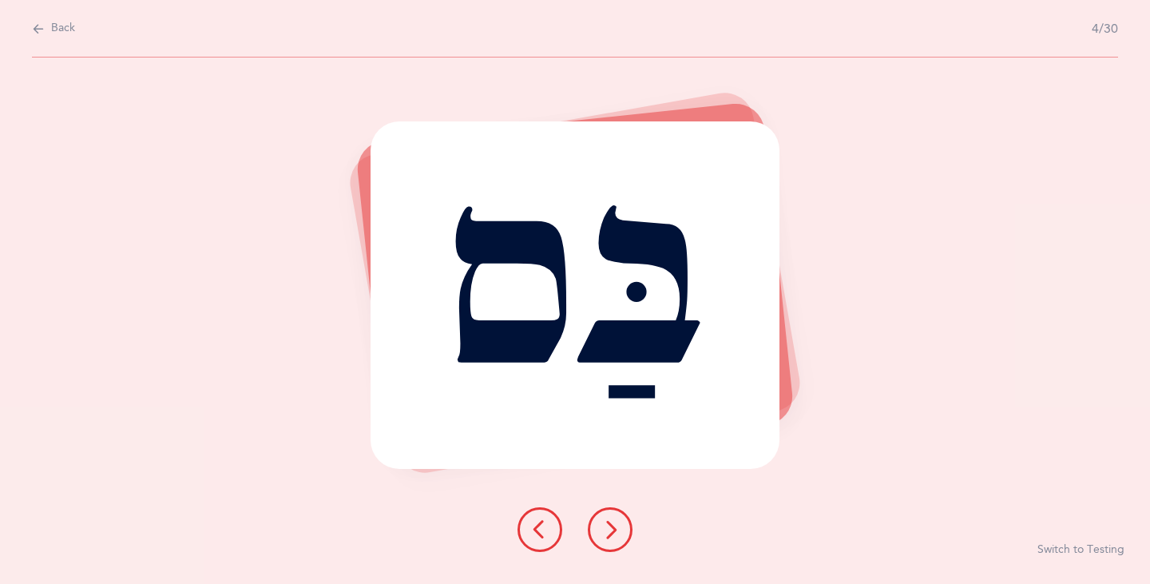
click at [536, 521] on icon at bounding box center [539, 529] width 19 height 19
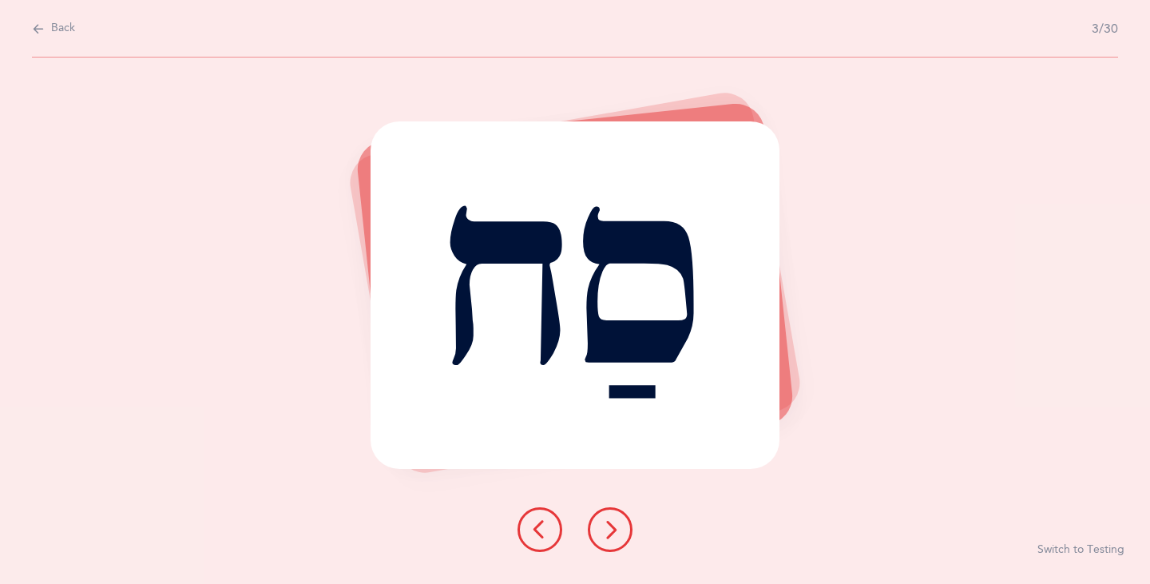
click at [532, 521] on icon at bounding box center [539, 529] width 19 height 19
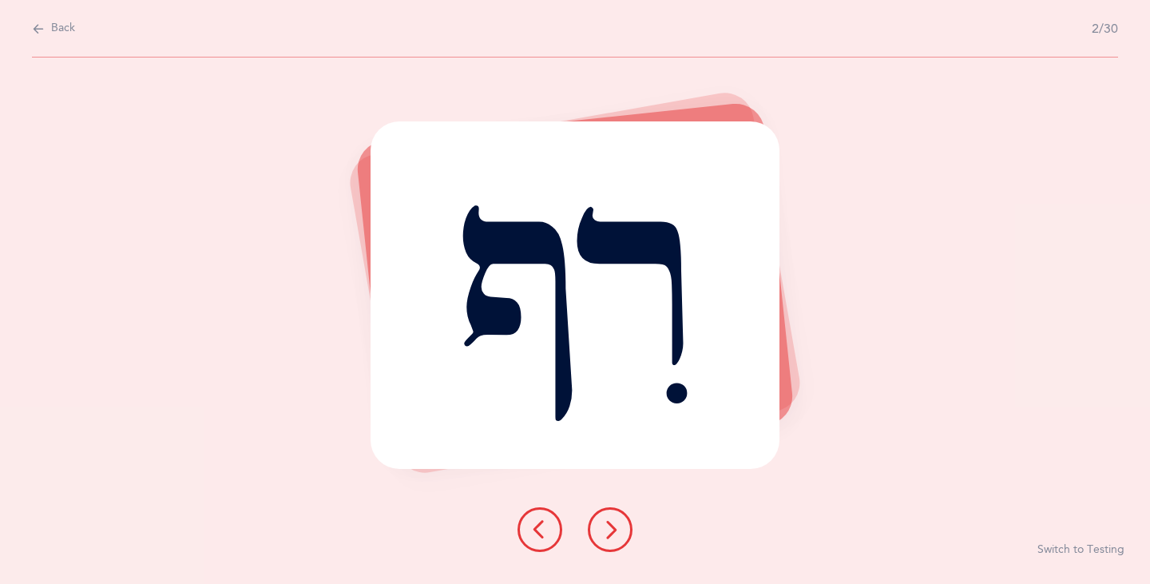
click at [529, 521] on button at bounding box center [539, 529] width 45 height 45
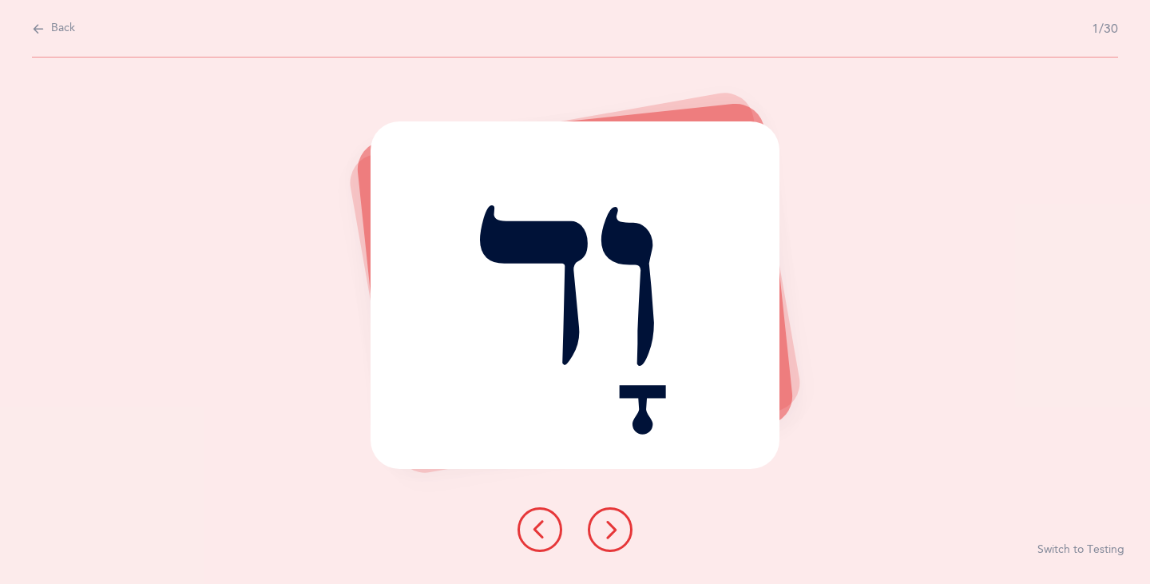
click at [340, 558] on div "וָד Switch to Testing" at bounding box center [575, 320] width 1150 height 526
click at [610, 521] on icon at bounding box center [610, 529] width 19 height 19
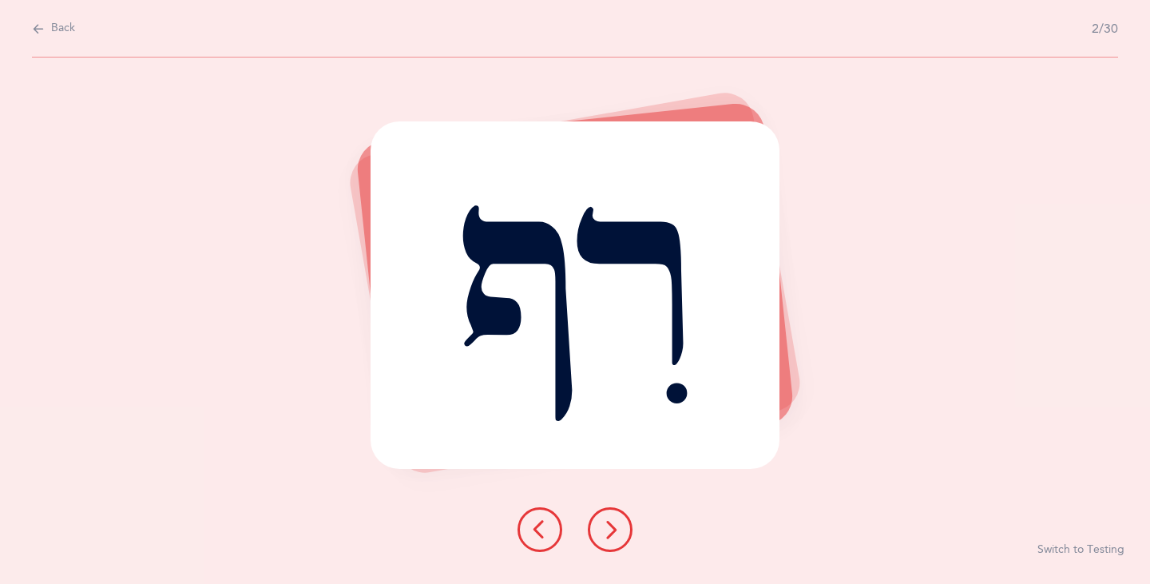
click at [606, 527] on icon at bounding box center [610, 529] width 19 height 19
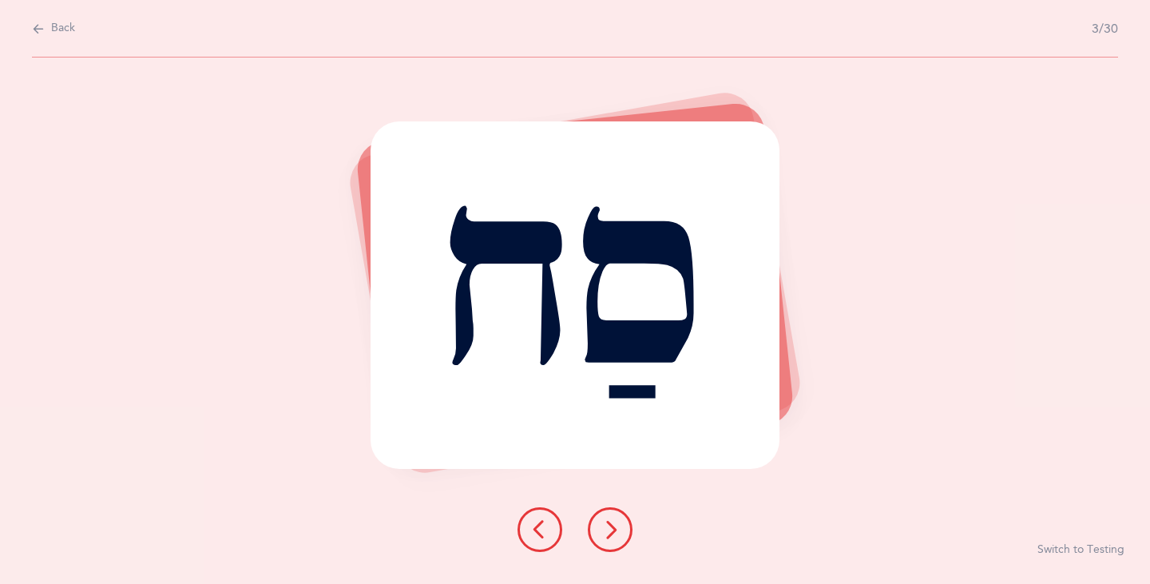
click at [605, 525] on icon at bounding box center [610, 529] width 19 height 19
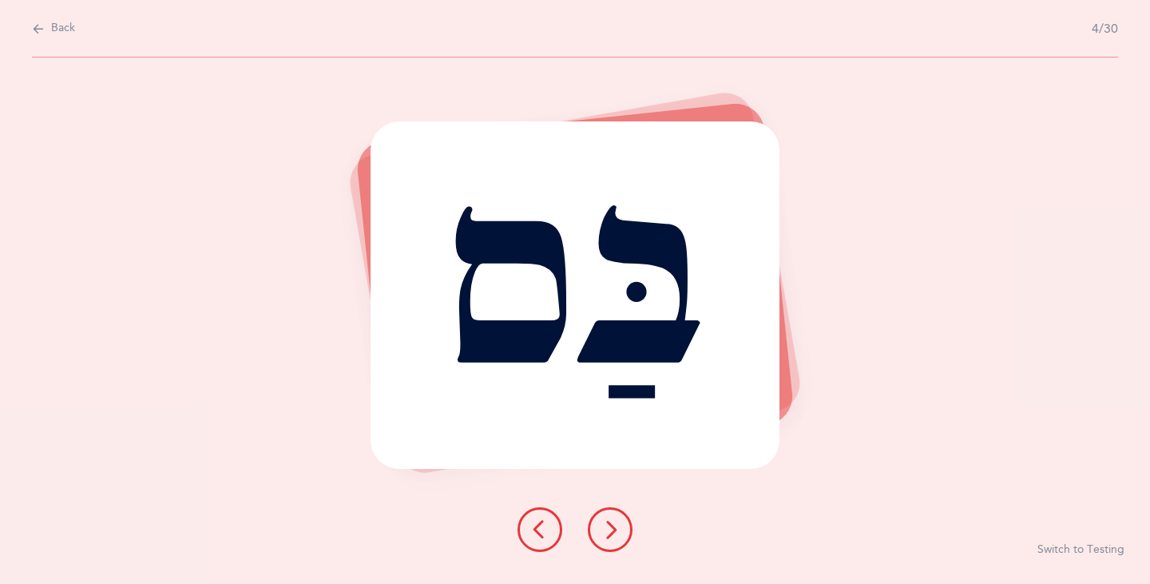
click at [608, 519] on button at bounding box center [610, 529] width 45 height 45
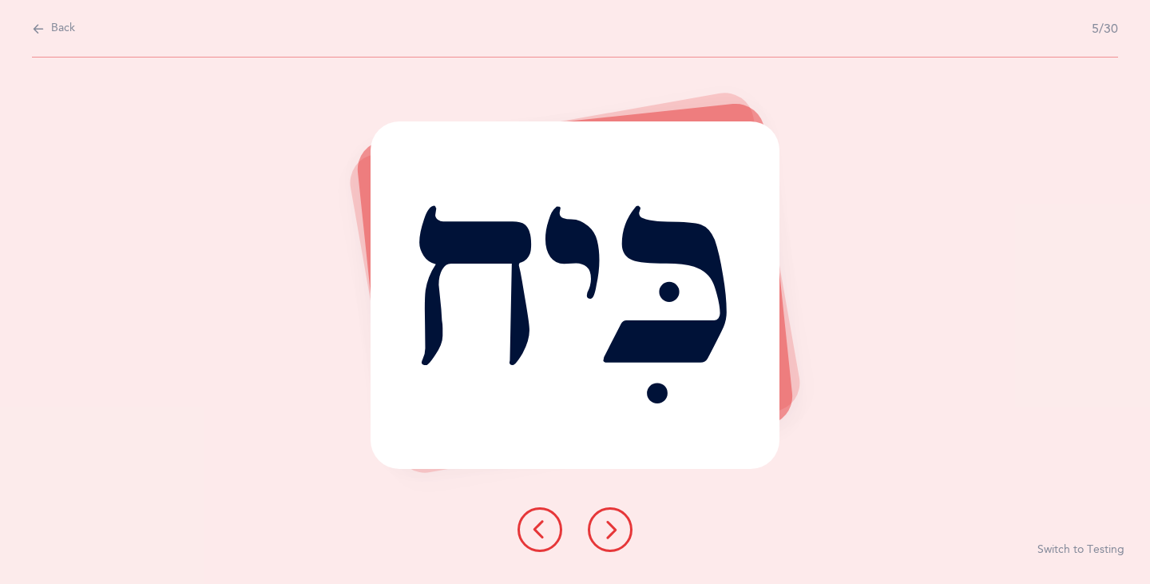
click at [603, 525] on icon at bounding box center [610, 529] width 19 height 19
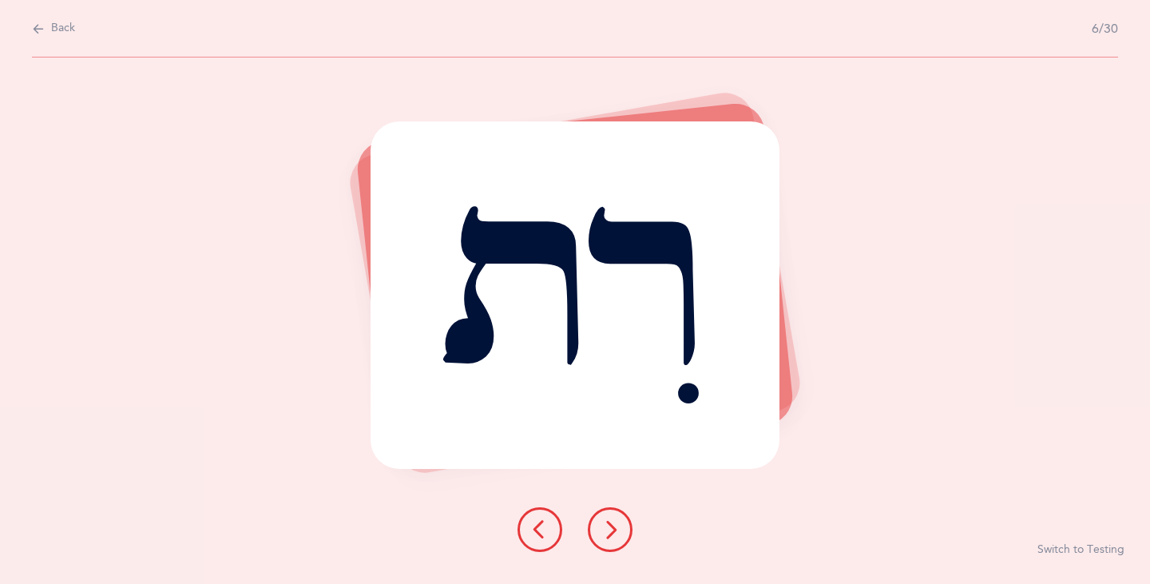
click at [609, 520] on icon at bounding box center [610, 529] width 19 height 19
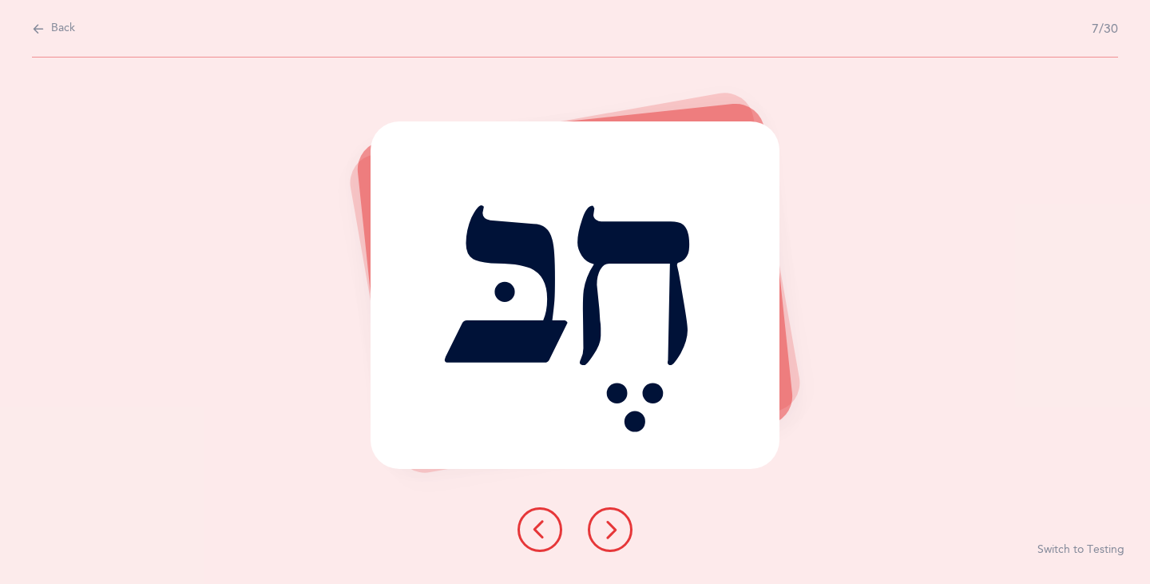
click at [600, 521] on button at bounding box center [610, 529] width 45 height 45
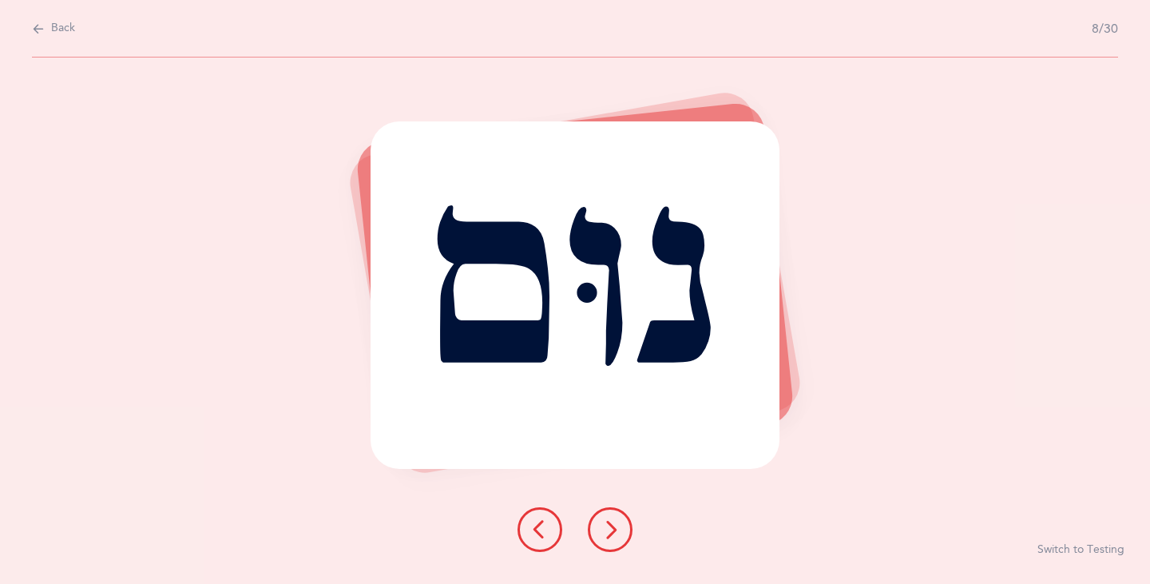
click at [605, 529] on icon at bounding box center [610, 529] width 19 height 19
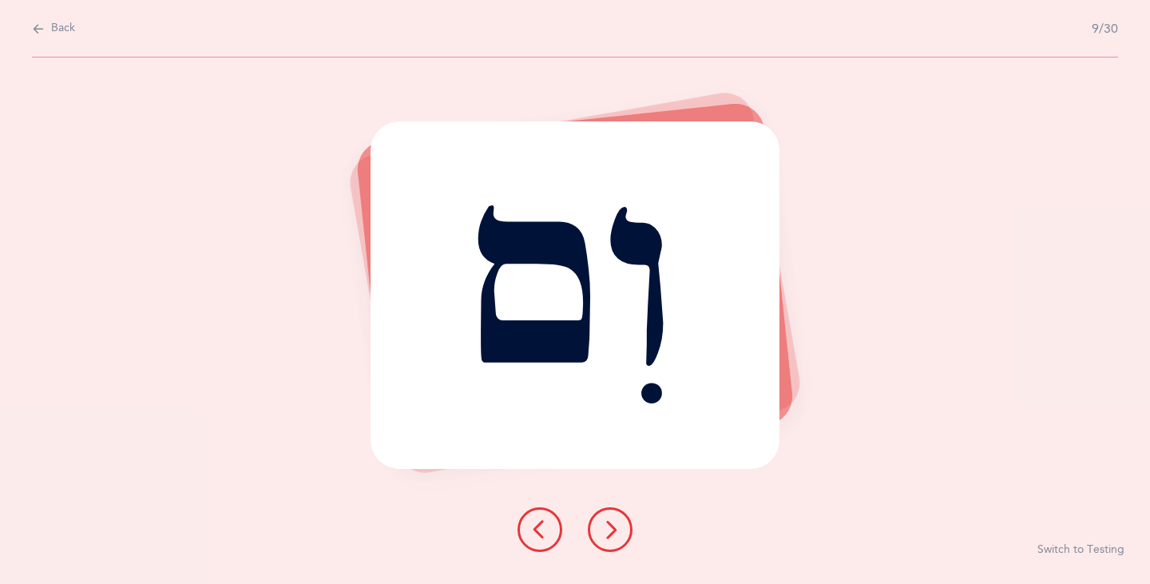
click at [539, 522] on icon at bounding box center [539, 529] width 19 height 19
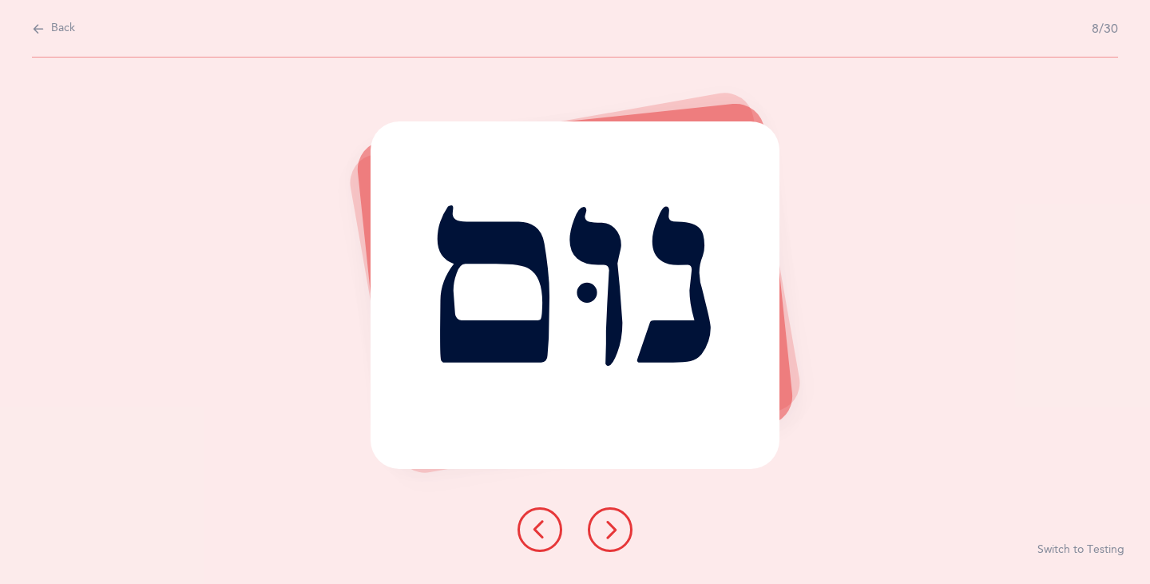
click at [602, 527] on icon at bounding box center [610, 529] width 19 height 19
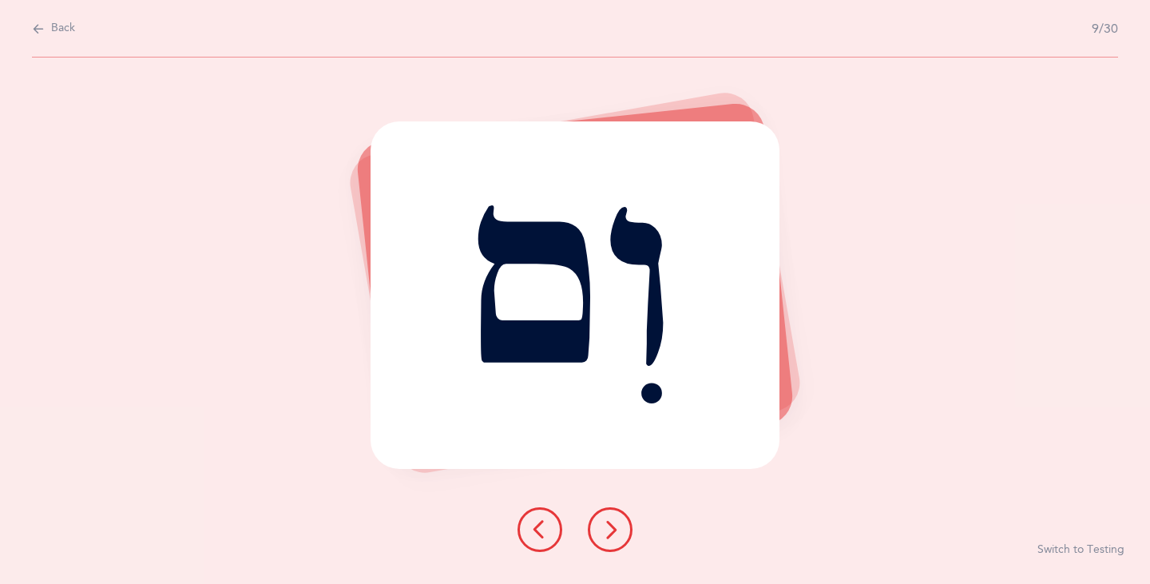
click at [610, 517] on button at bounding box center [610, 529] width 45 height 45
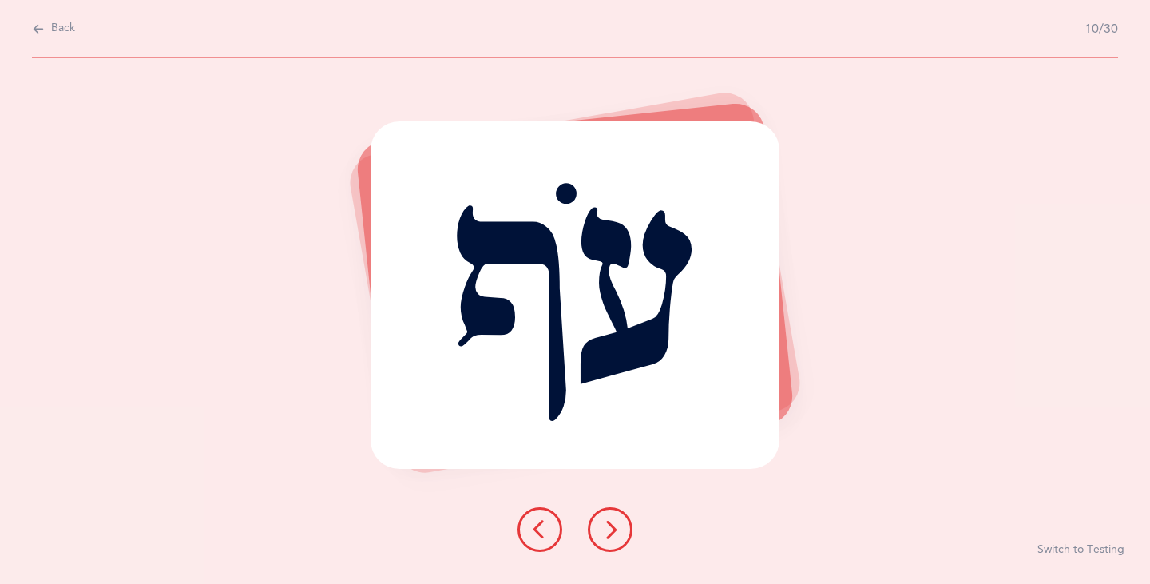
click at [610, 528] on icon at bounding box center [610, 529] width 19 height 19
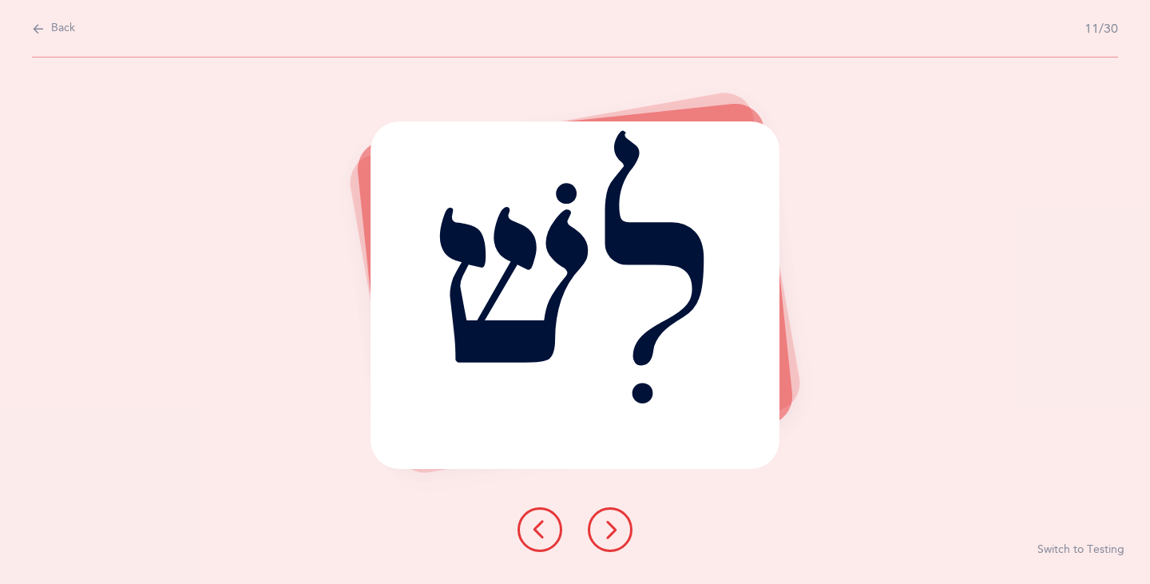
click at [613, 528] on icon at bounding box center [610, 529] width 19 height 19
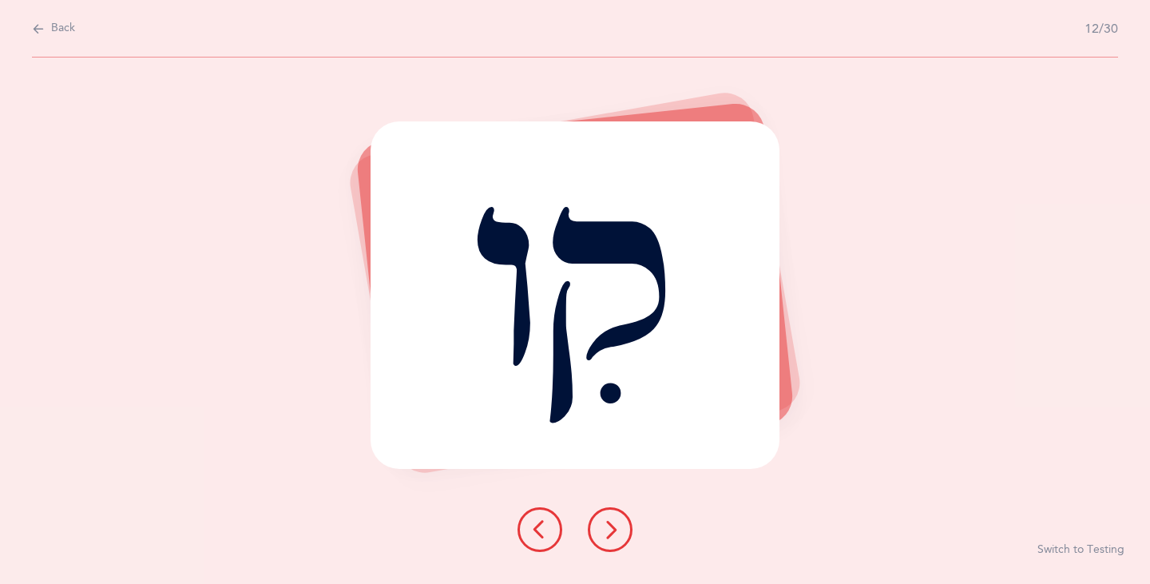
click at [595, 548] on div at bounding box center [575, 529] width 141 height 45
click at [605, 529] on icon at bounding box center [610, 529] width 19 height 19
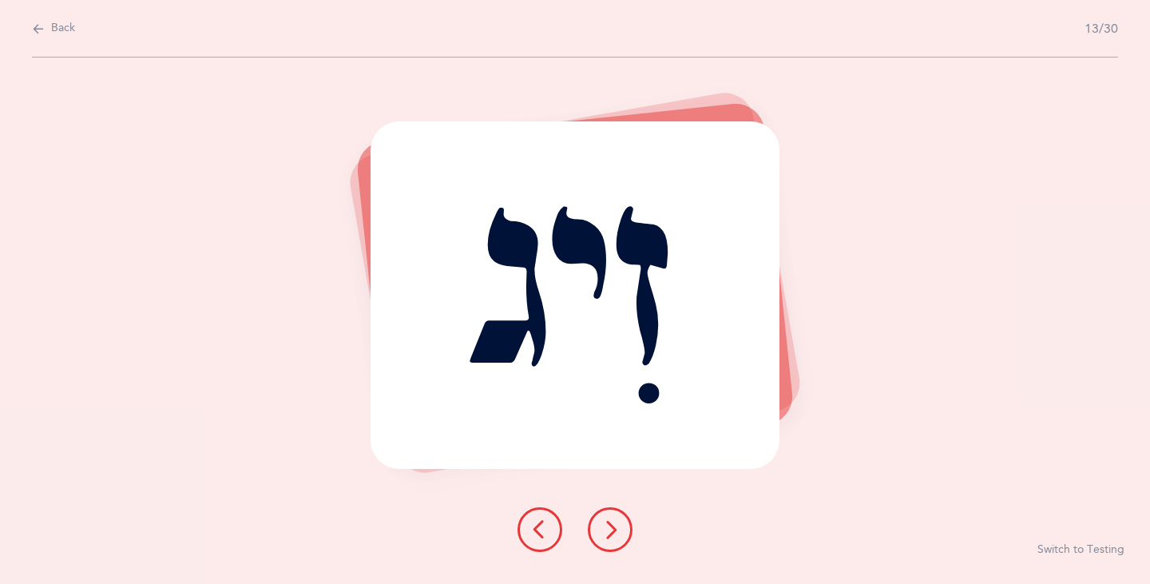
click at [613, 537] on icon at bounding box center [610, 529] width 19 height 19
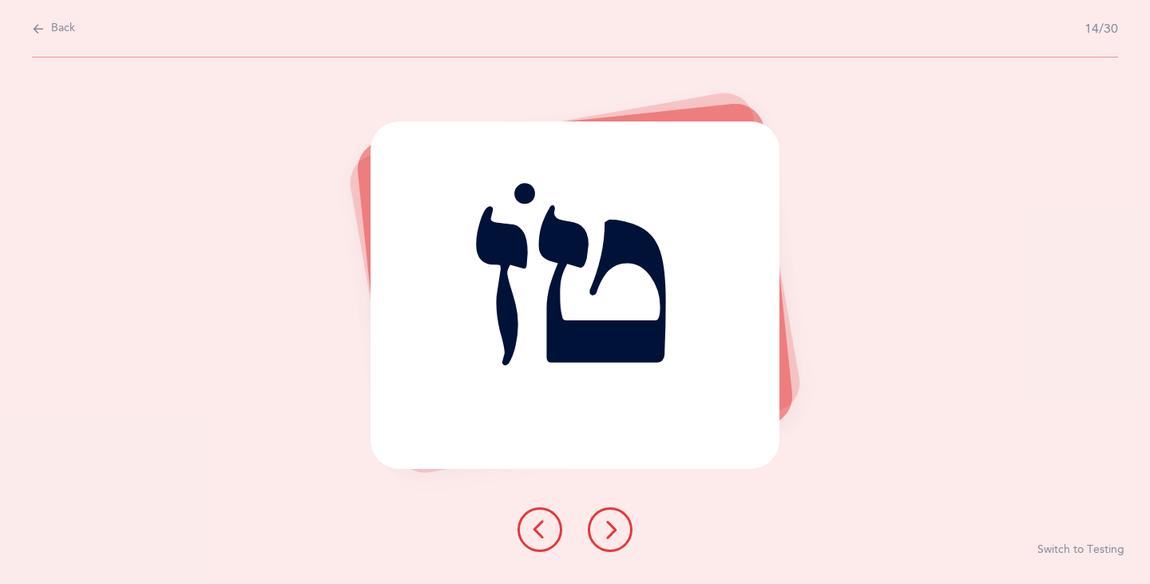
click at [606, 528] on icon at bounding box center [610, 529] width 19 height 19
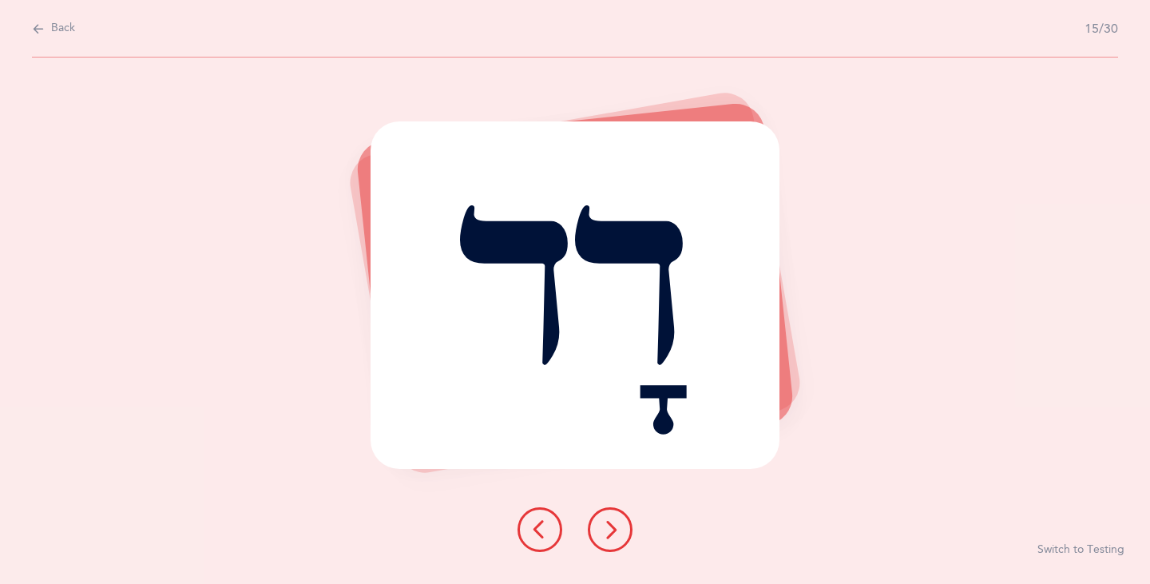
click at [535, 533] on icon at bounding box center [539, 529] width 19 height 19
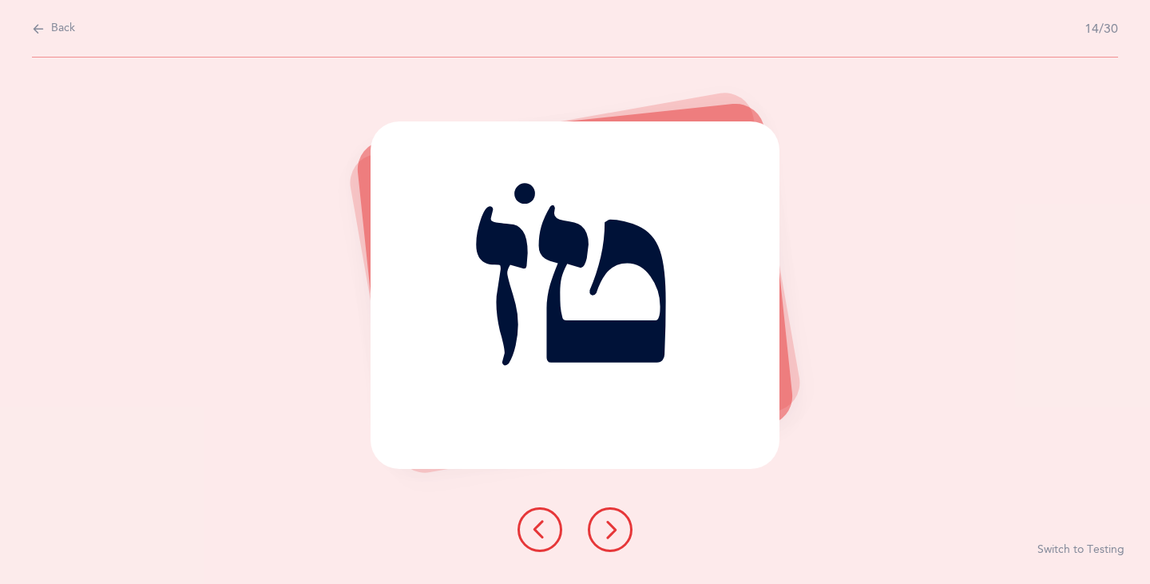
click at [608, 521] on icon at bounding box center [610, 529] width 19 height 19
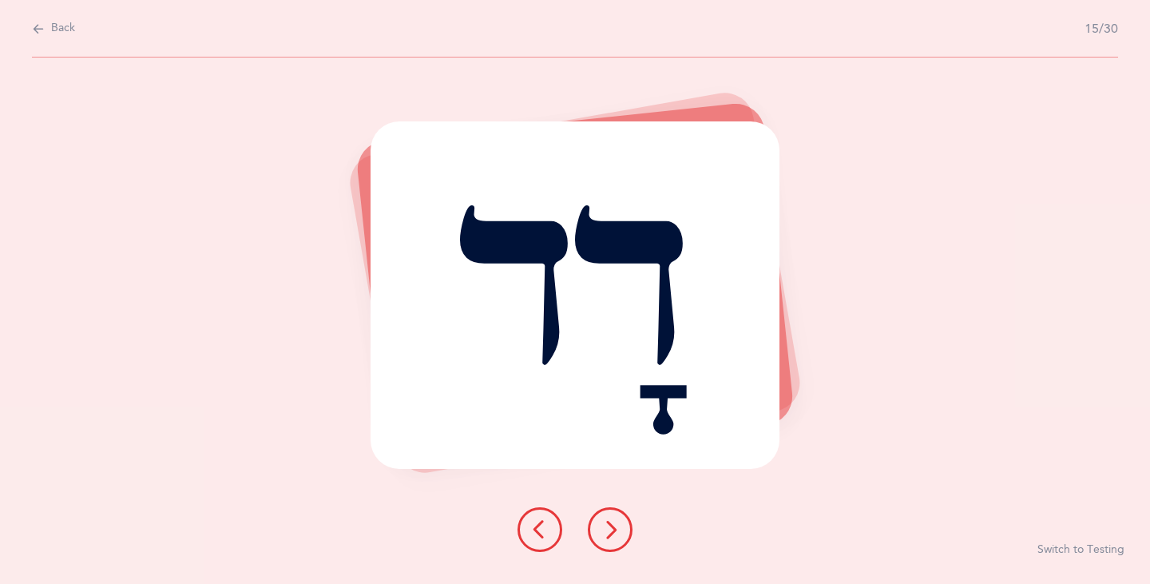
click at [621, 509] on div at bounding box center [575, 529] width 141 height 45
click at [615, 517] on button at bounding box center [610, 529] width 45 height 45
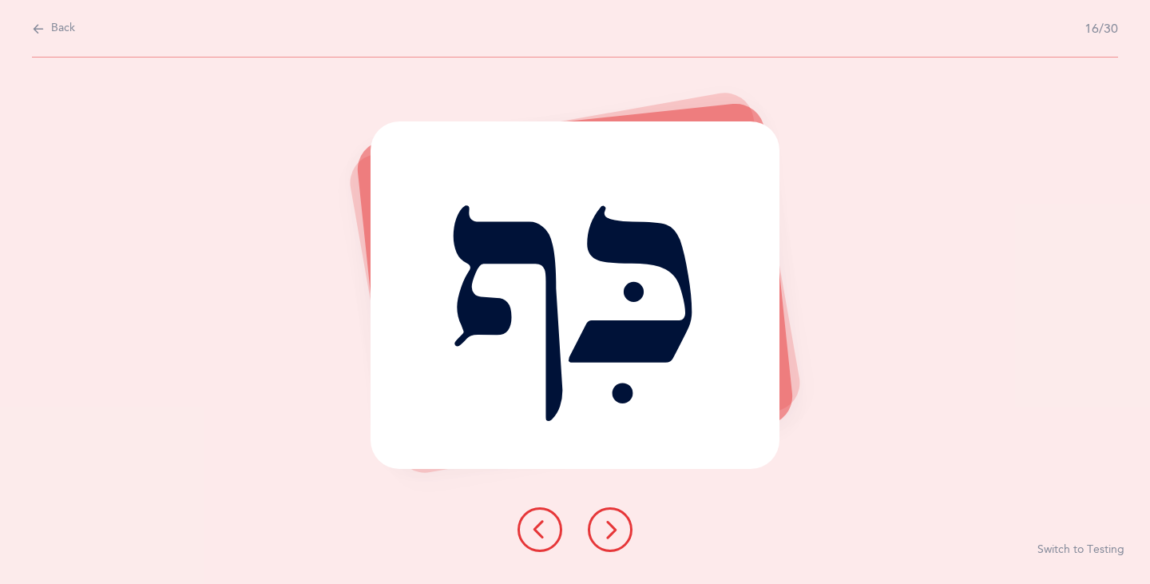
click at [607, 517] on button at bounding box center [610, 529] width 45 height 45
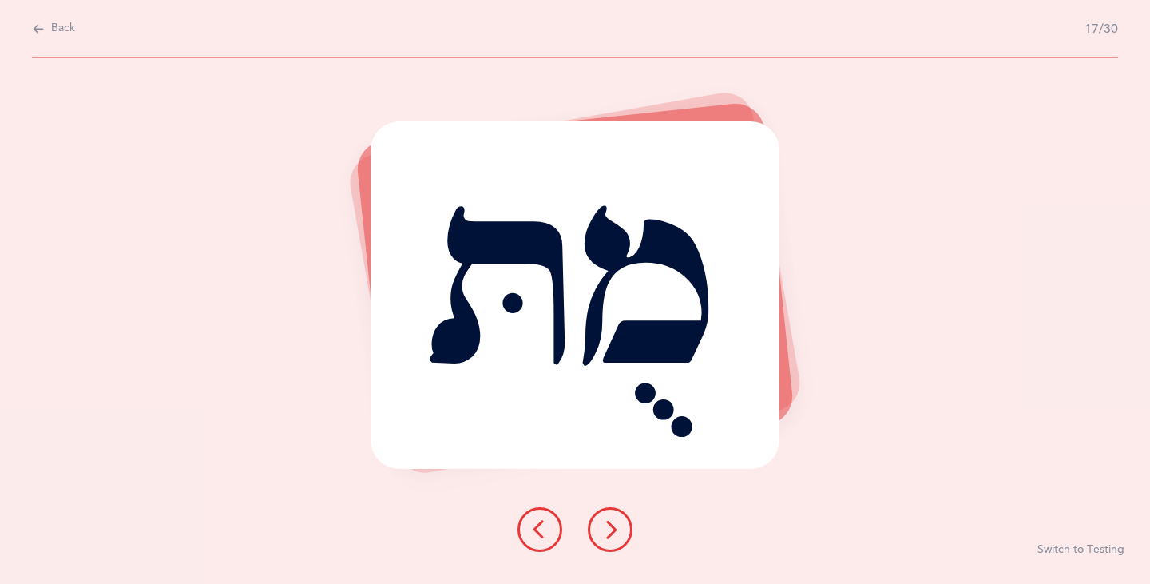
click at [607, 516] on button at bounding box center [610, 529] width 45 height 45
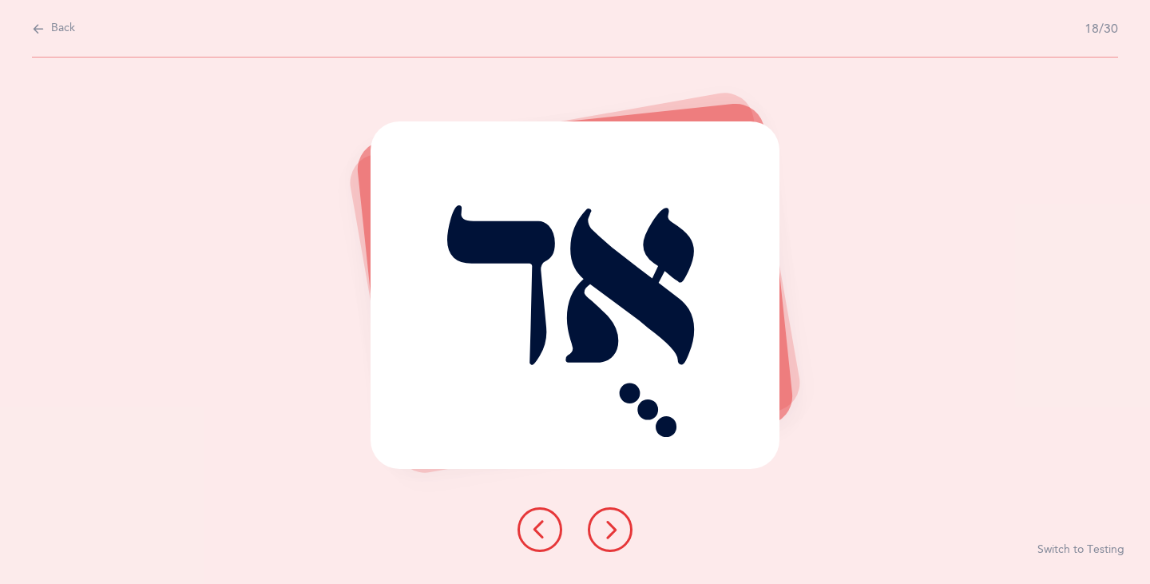
click at [601, 517] on button at bounding box center [610, 529] width 45 height 45
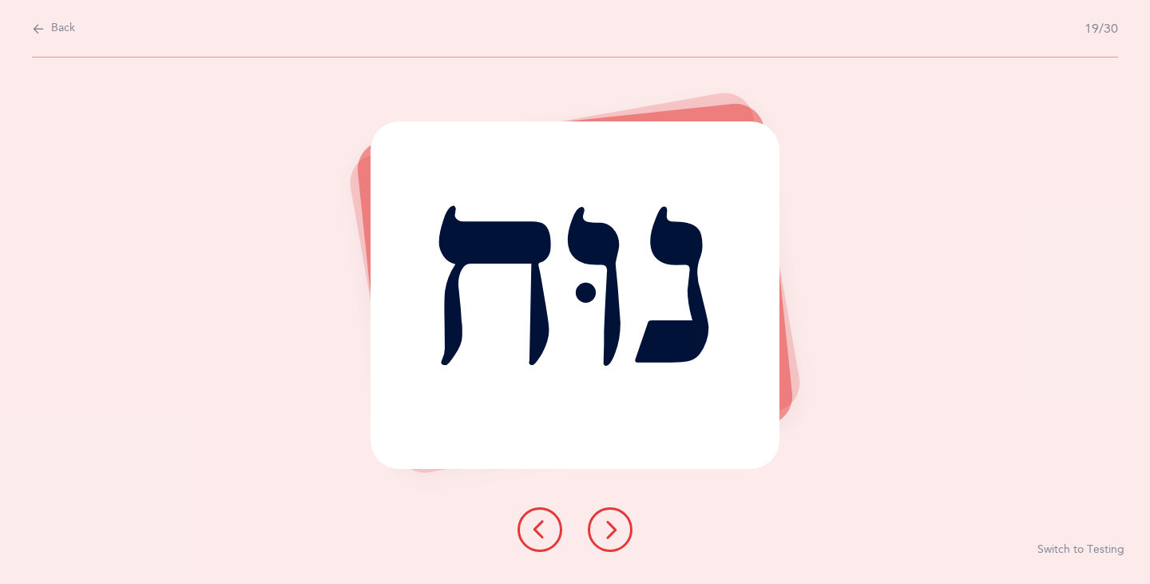
click at [611, 524] on icon at bounding box center [610, 529] width 19 height 19
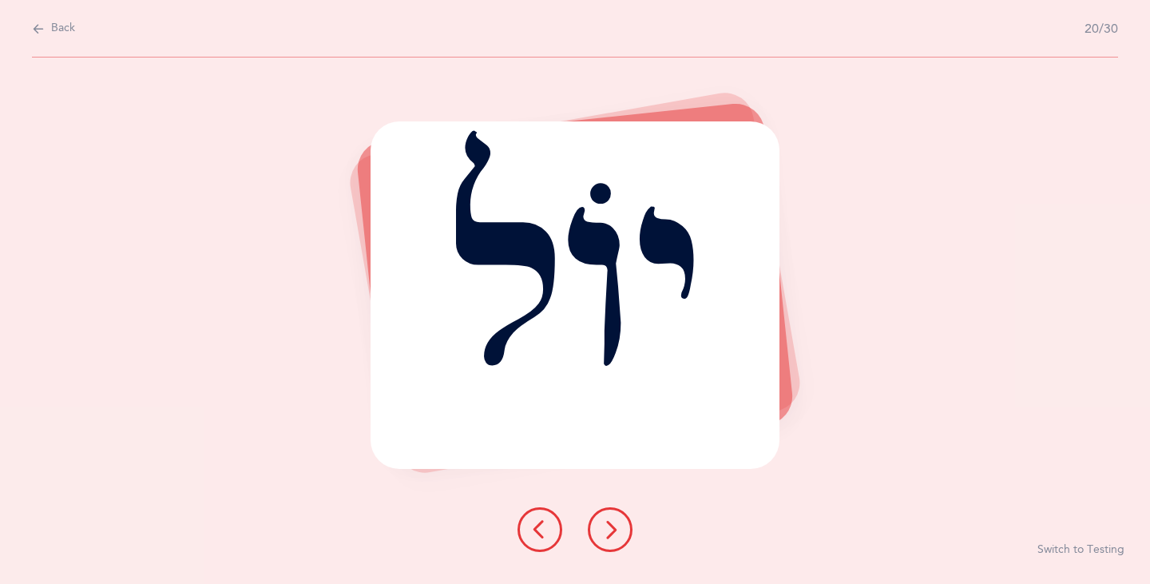
click at [613, 523] on icon at bounding box center [610, 529] width 19 height 19
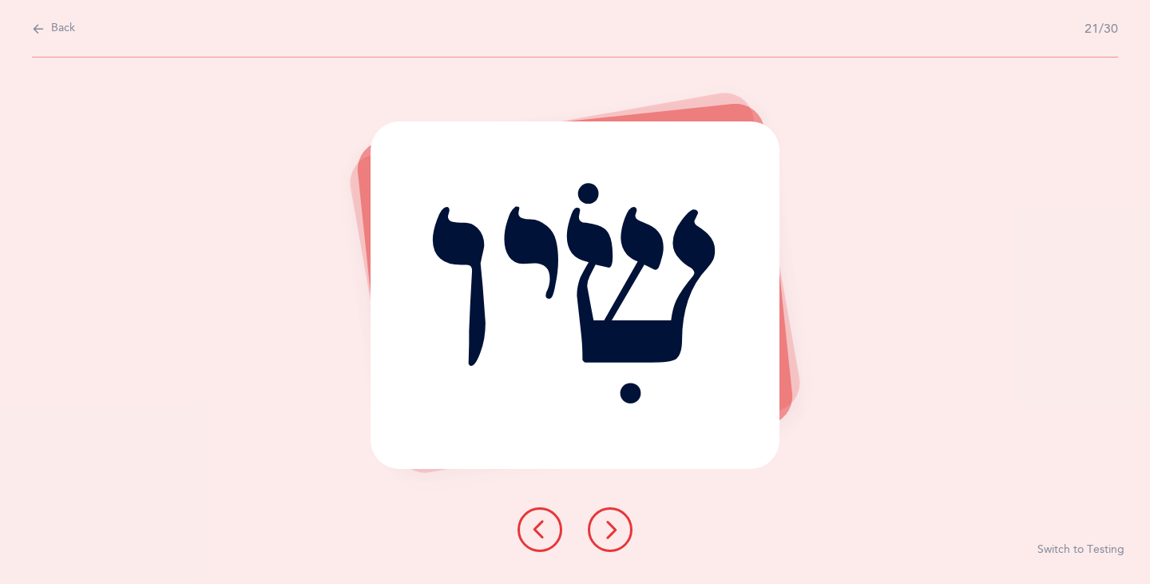
click at [605, 532] on icon at bounding box center [610, 529] width 19 height 19
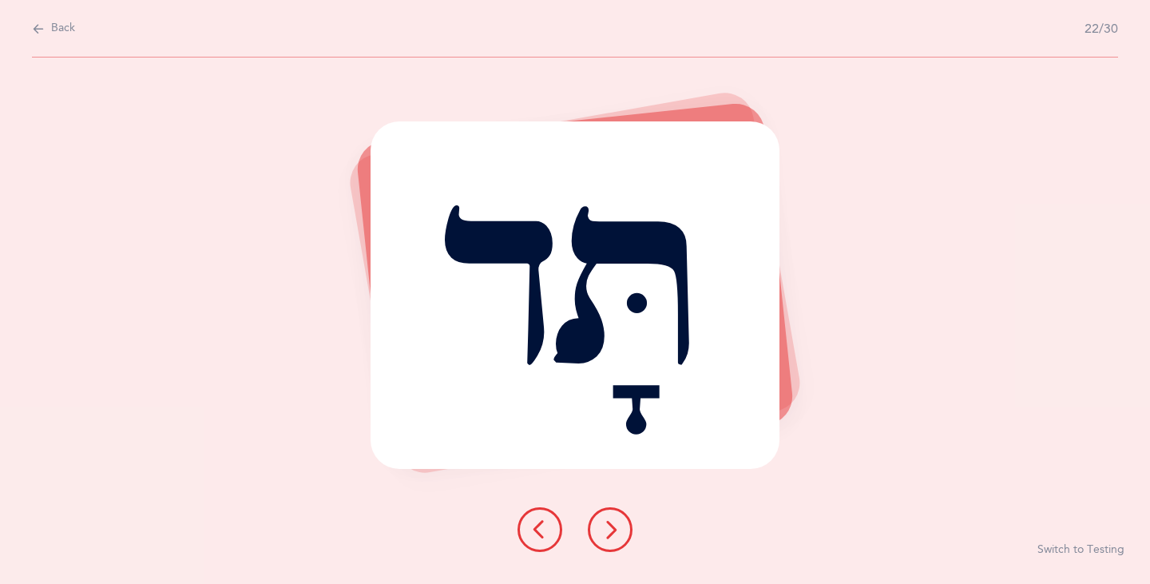
click at [611, 520] on icon at bounding box center [610, 529] width 19 height 19
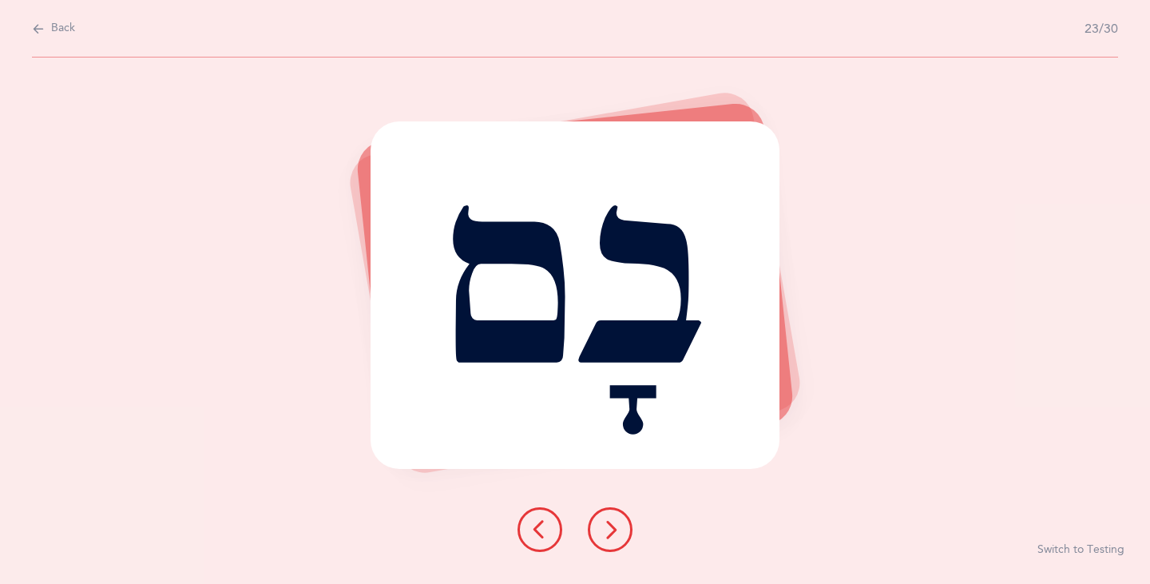
click at [611, 517] on button at bounding box center [610, 529] width 45 height 45
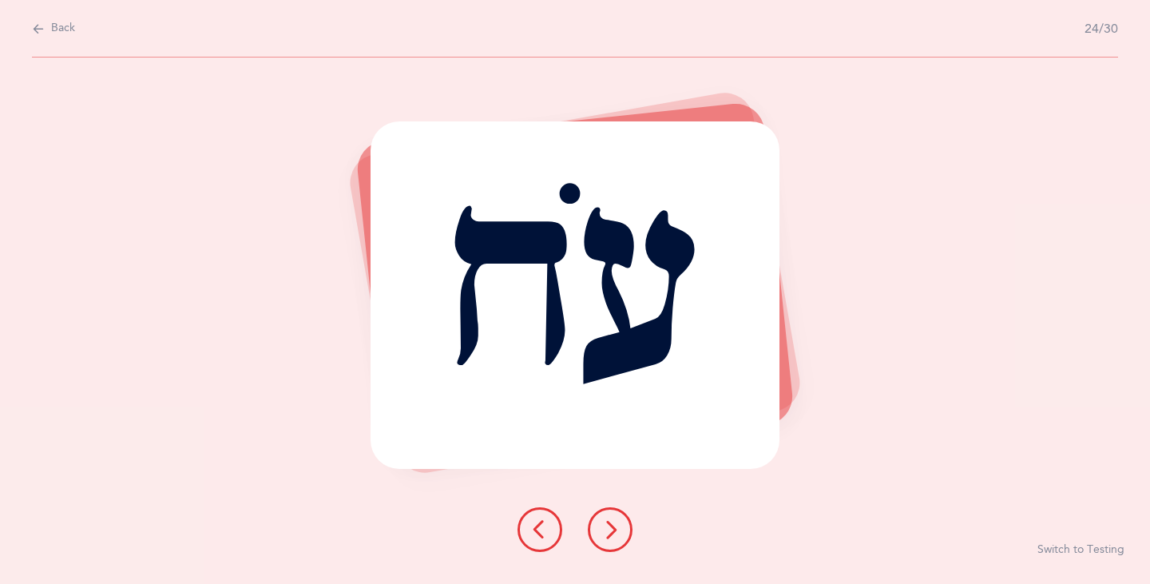
click at [601, 516] on button at bounding box center [610, 529] width 45 height 45
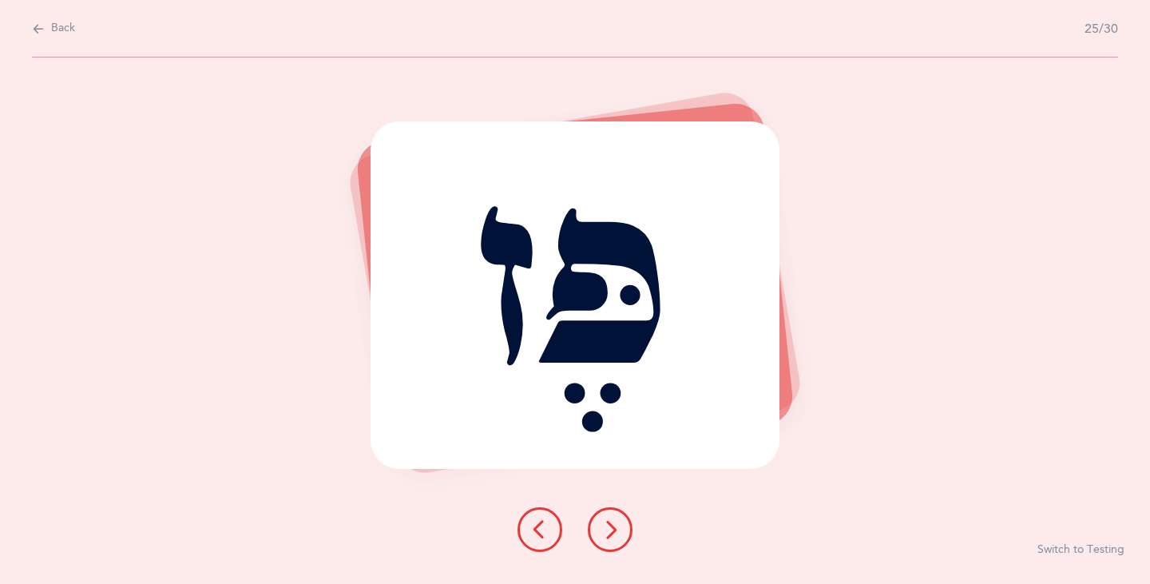
click at [604, 525] on icon at bounding box center [610, 529] width 19 height 19
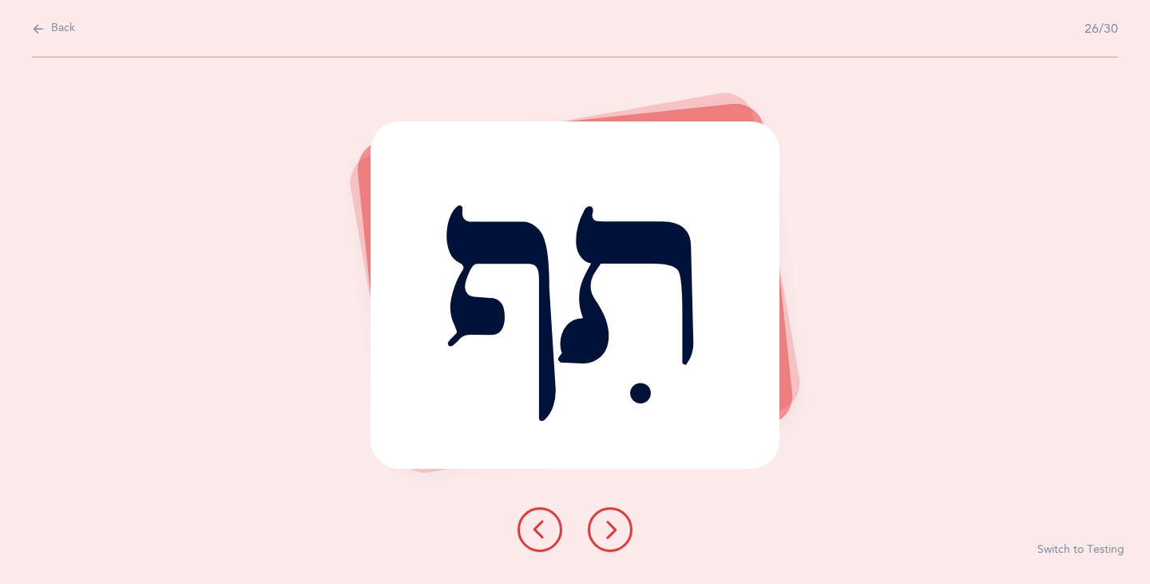
click at [606, 518] on button at bounding box center [610, 529] width 45 height 45
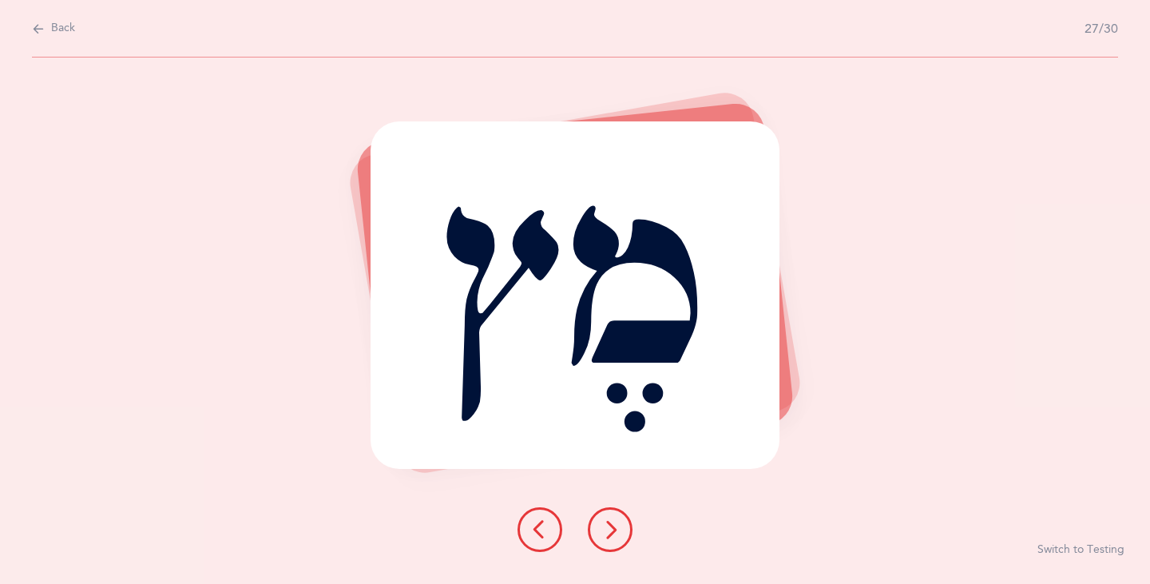
click at [611, 522] on icon at bounding box center [610, 529] width 19 height 19
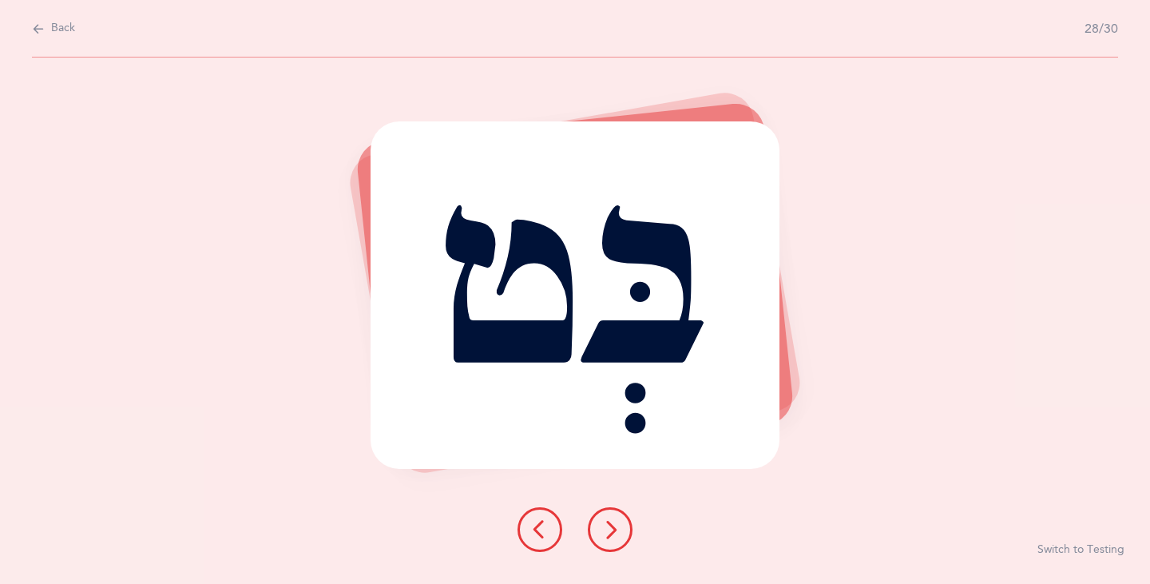
click at [613, 521] on icon at bounding box center [610, 529] width 19 height 19
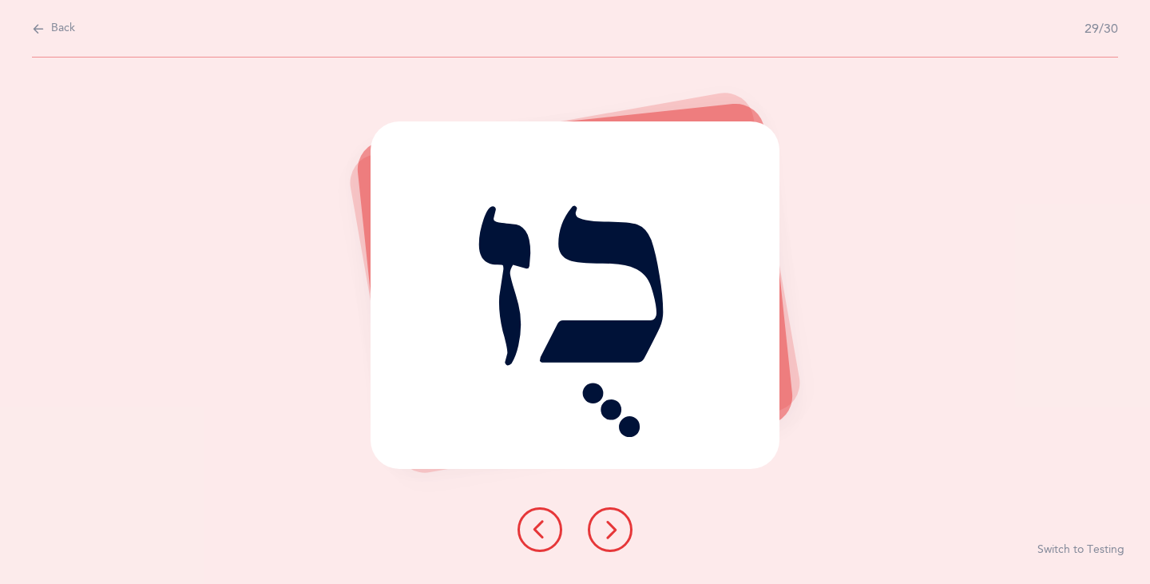
click at [609, 523] on icon at bounding box center [610, 529] width 19 height 19
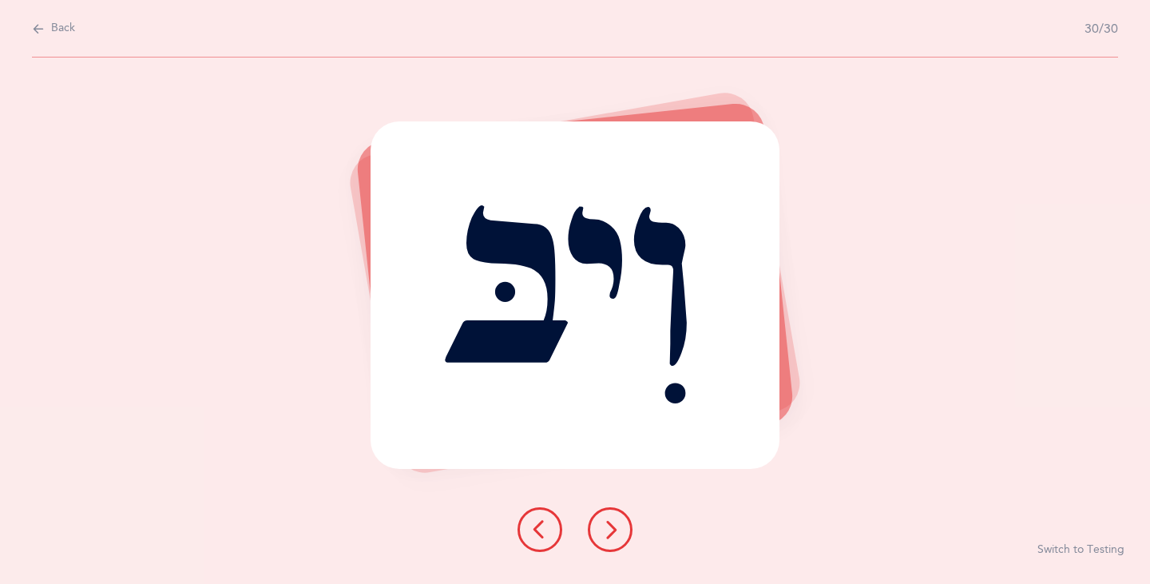
click at [612, 516] on button at bounding box center [610, 529] width 45 height 45
